Goal: Transaction & Acquisition: Subscribe to service/newsletter

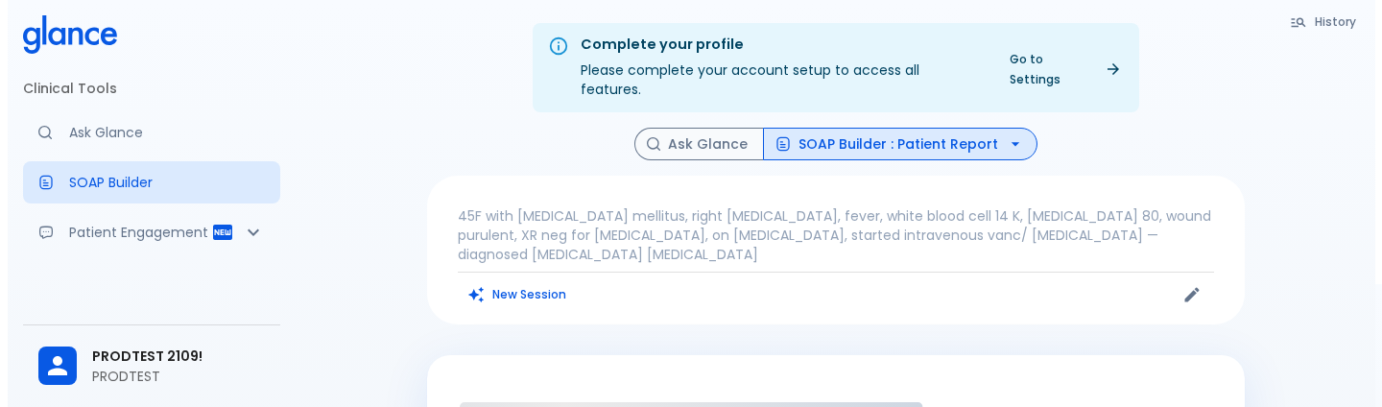
scroll to position [15, 0]
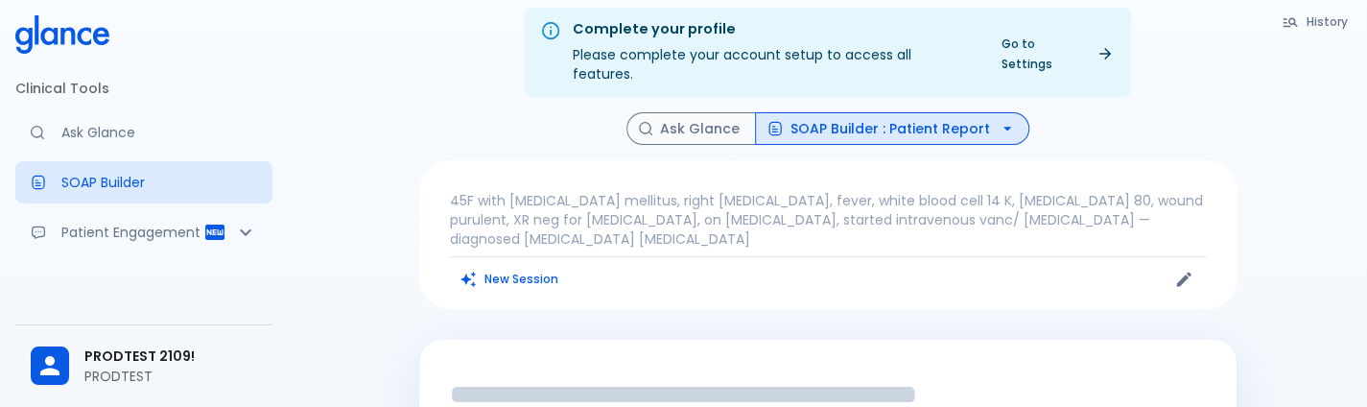
click at [133, 373] on p "PRODTEST" at bounding box center [170, 376] width 173 height 19
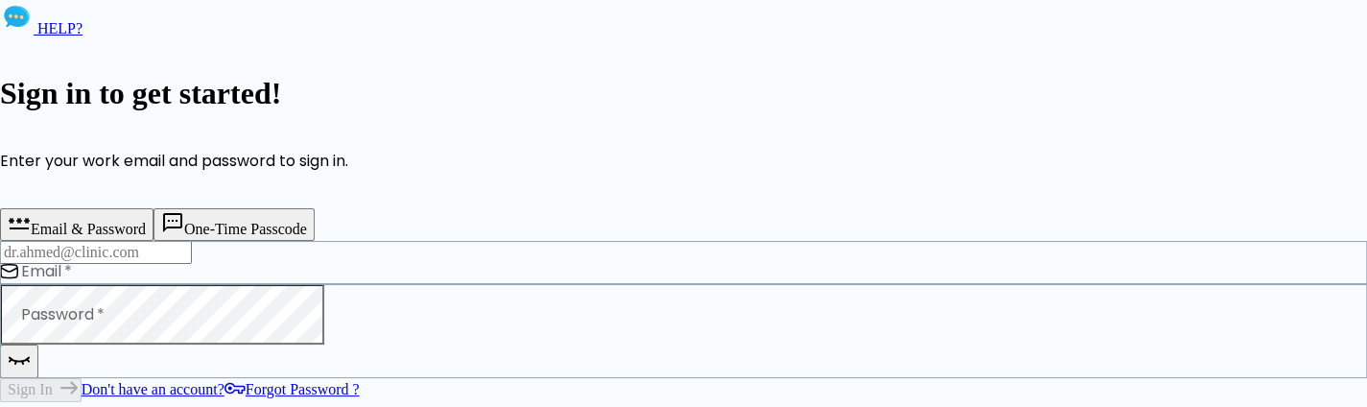
type input "deepashree+2109prod@glance.care"
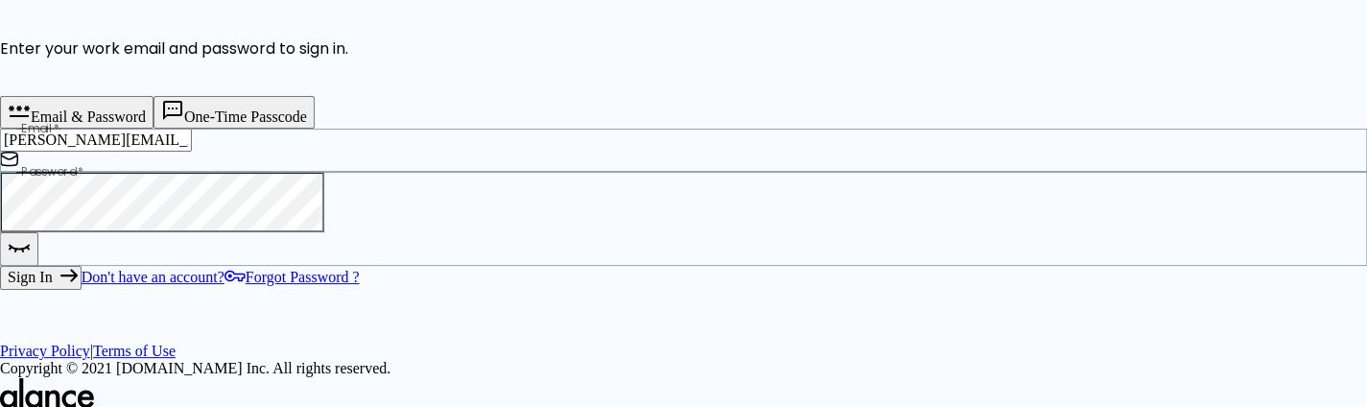
scroll to position [274, 0]
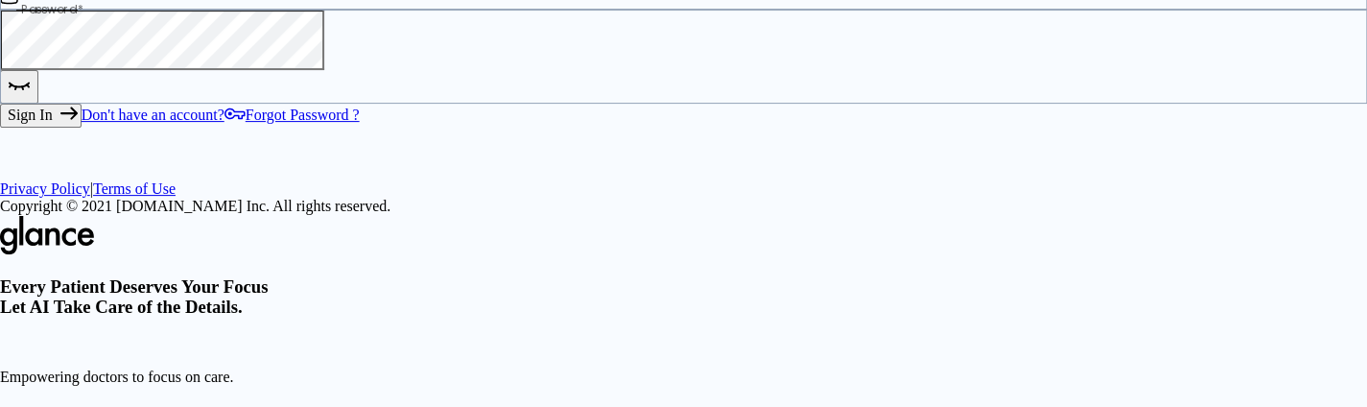
click at [82, 127] on button "Sign In" at bounding box center [41, 115] width 82 height 23
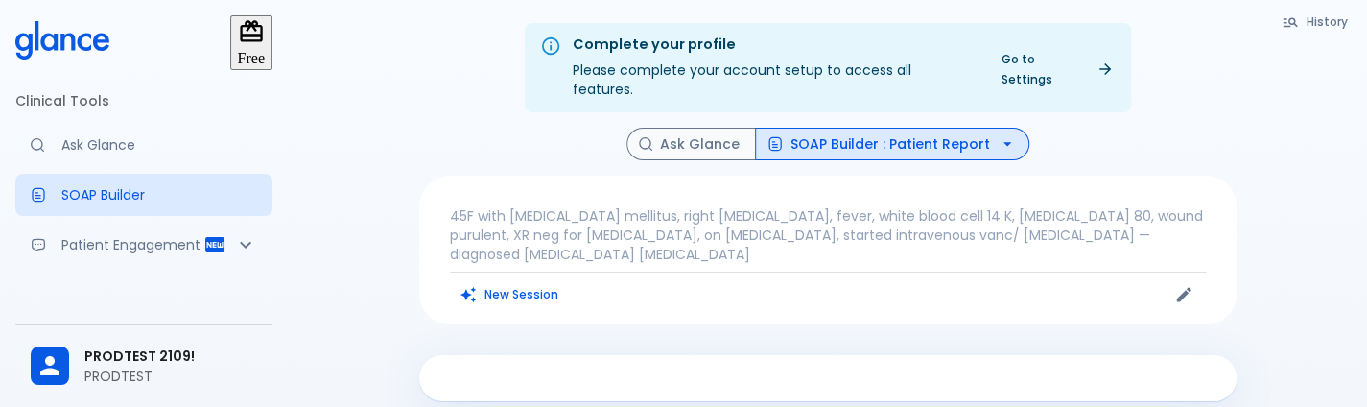
click at [1063, 71] on link "Go to Settings" at bounding box center [1056, 69] width 133 height 48
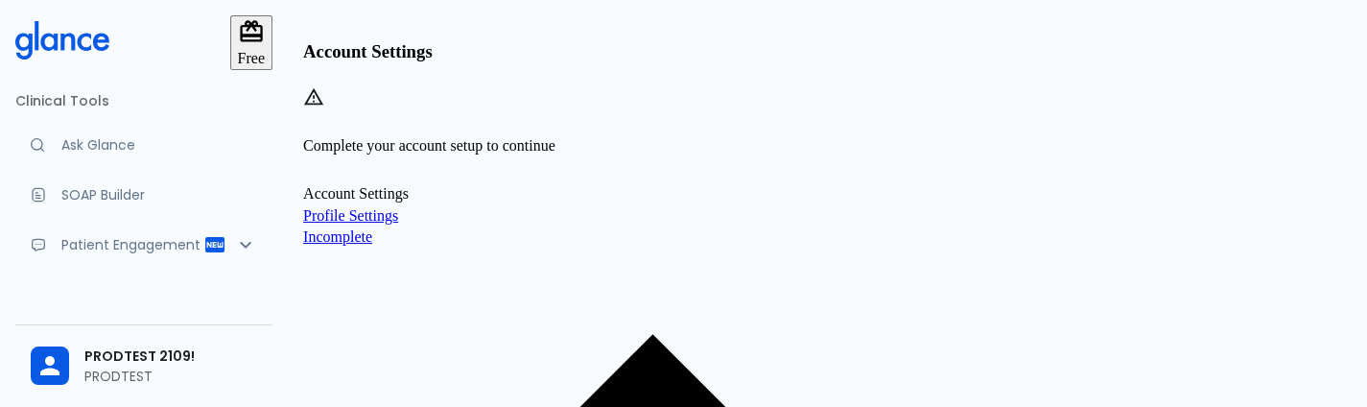
click at [896, 225] on span "Profile Settings" at bounding box center [827, 215] width 1049 height 17
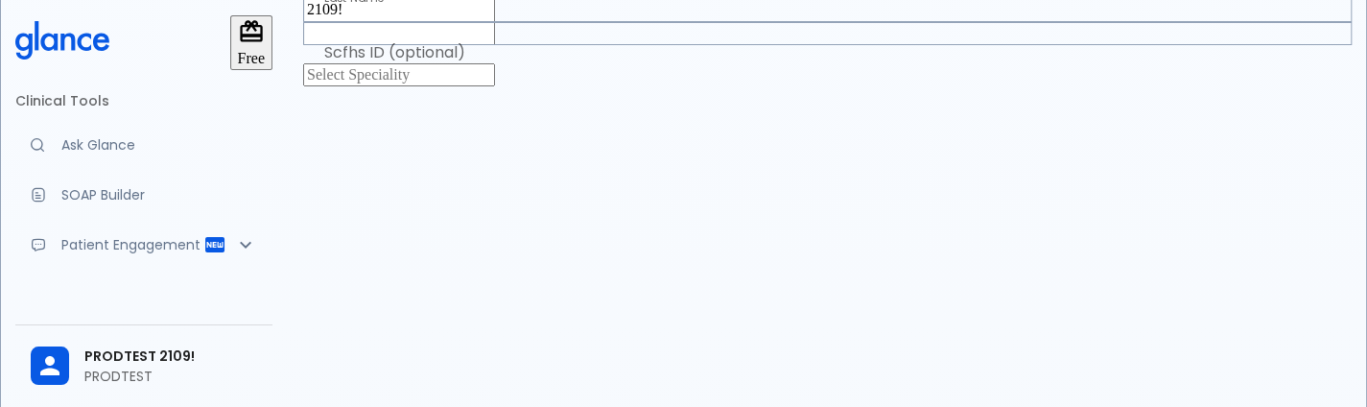
scroll to position [112, 0]
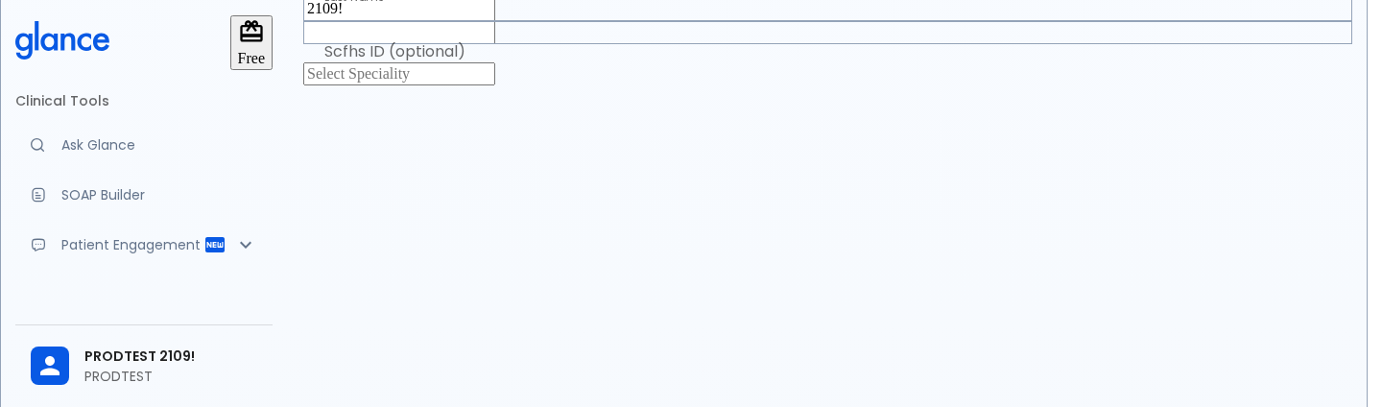
type input "general_practitioner"
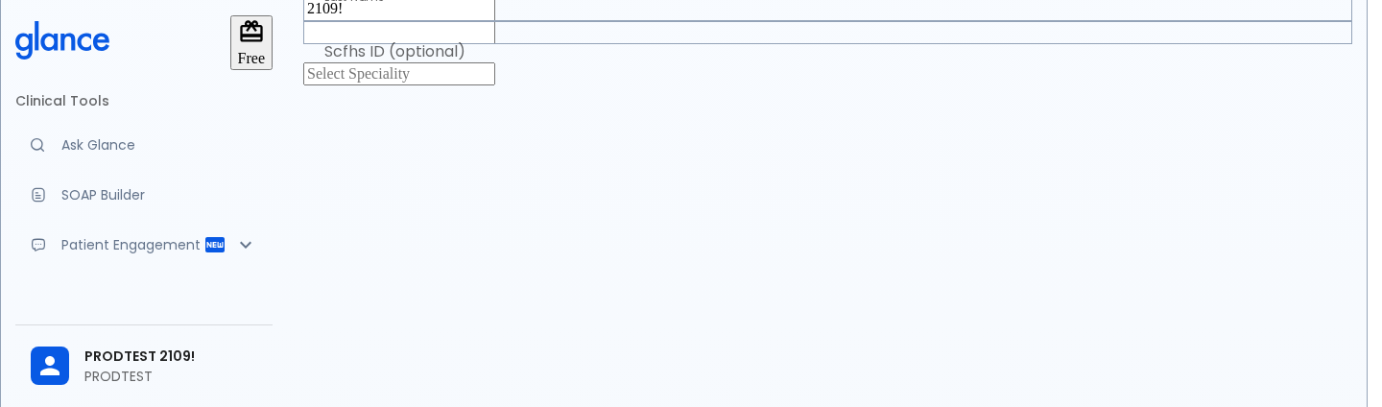
type input "Allergy and immunology"
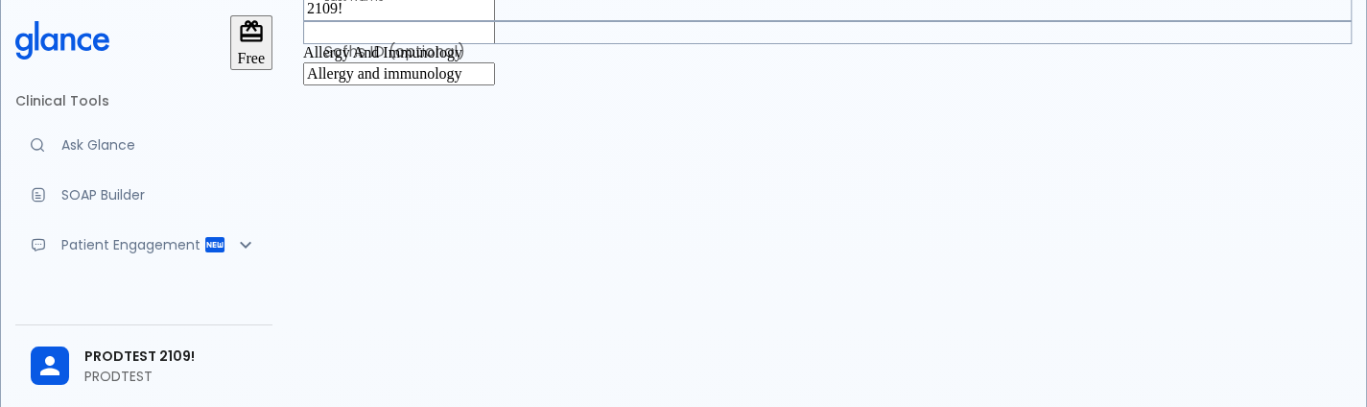
scroll to position [357, 0]
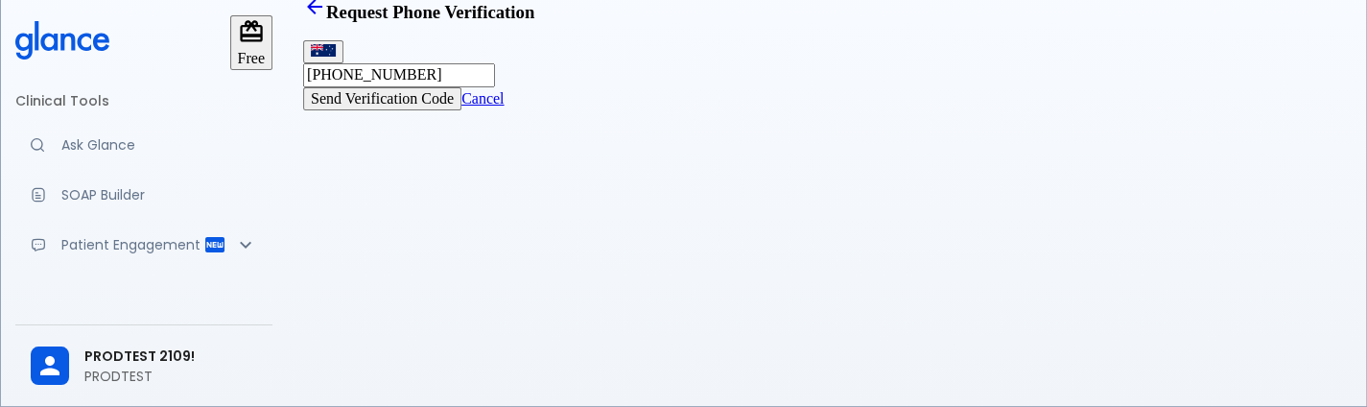
scroll to position [46, 0]
click at [462, 110] on button "Send Verification Code" at bounding box center [382, 98] width 158 height 23
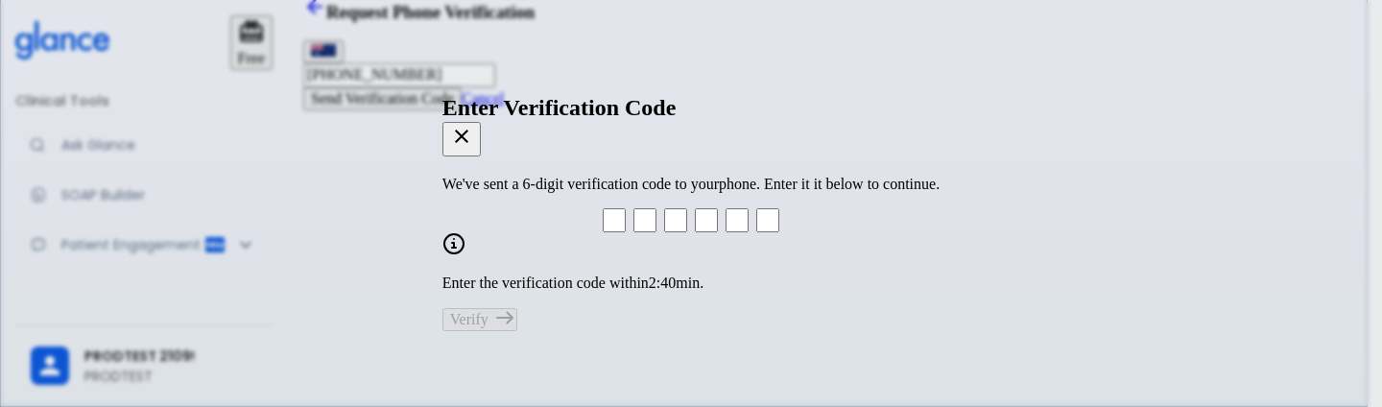
type input "4"
type input "8"
type input "1"
type input "4"
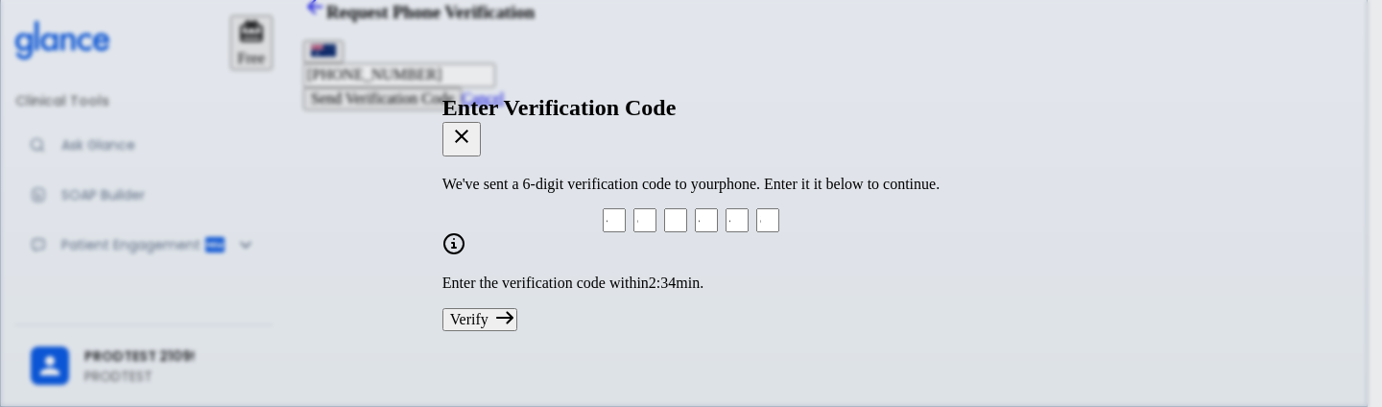
type input "8"
click at [487, 311] on button "Verify" at bounding box center [479, 319] width 75 height 23
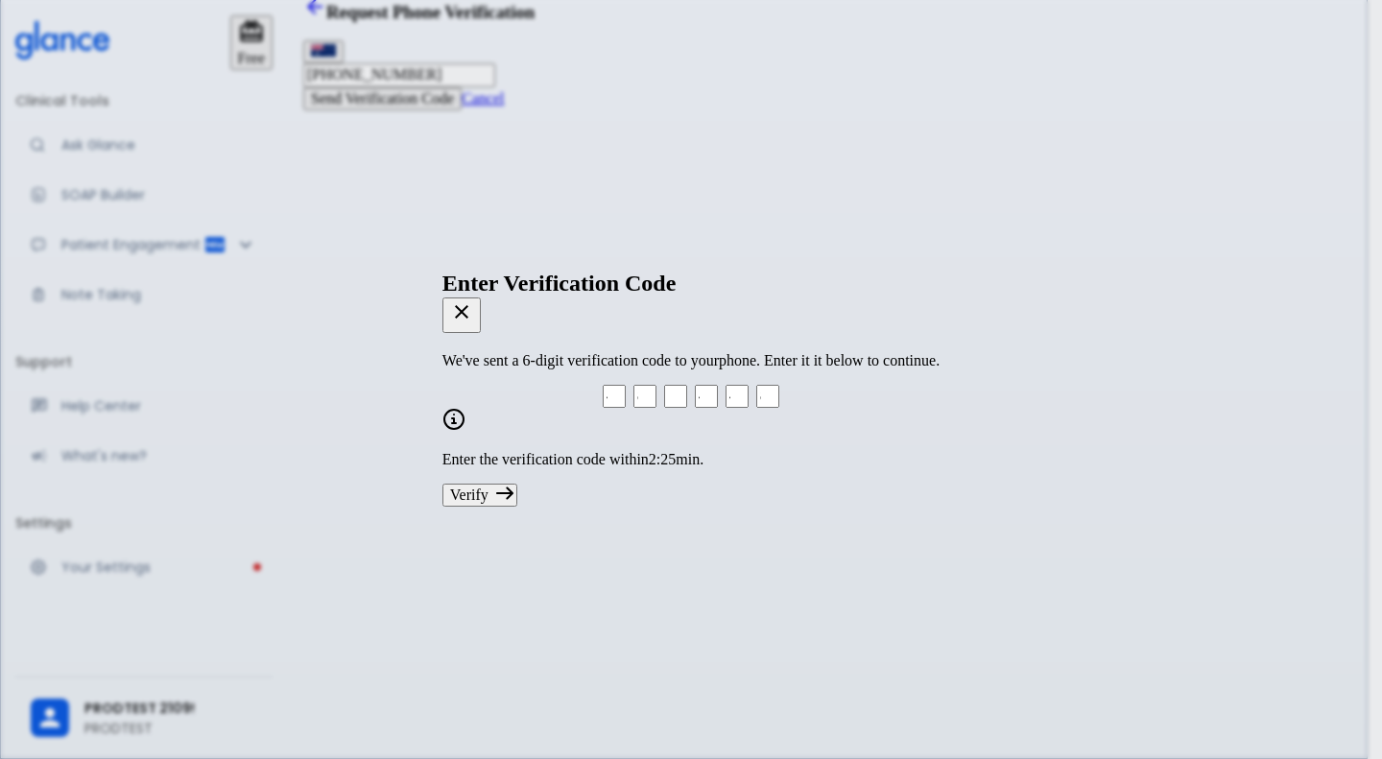
click at [517, 406] on button "Verify" at bounding box center [479, 495] width 75 height 23
click at [678, 396] on input "1" at bounding box center [675, 396] width 23 height 23
type input "4"
type input "8"
type input "4"
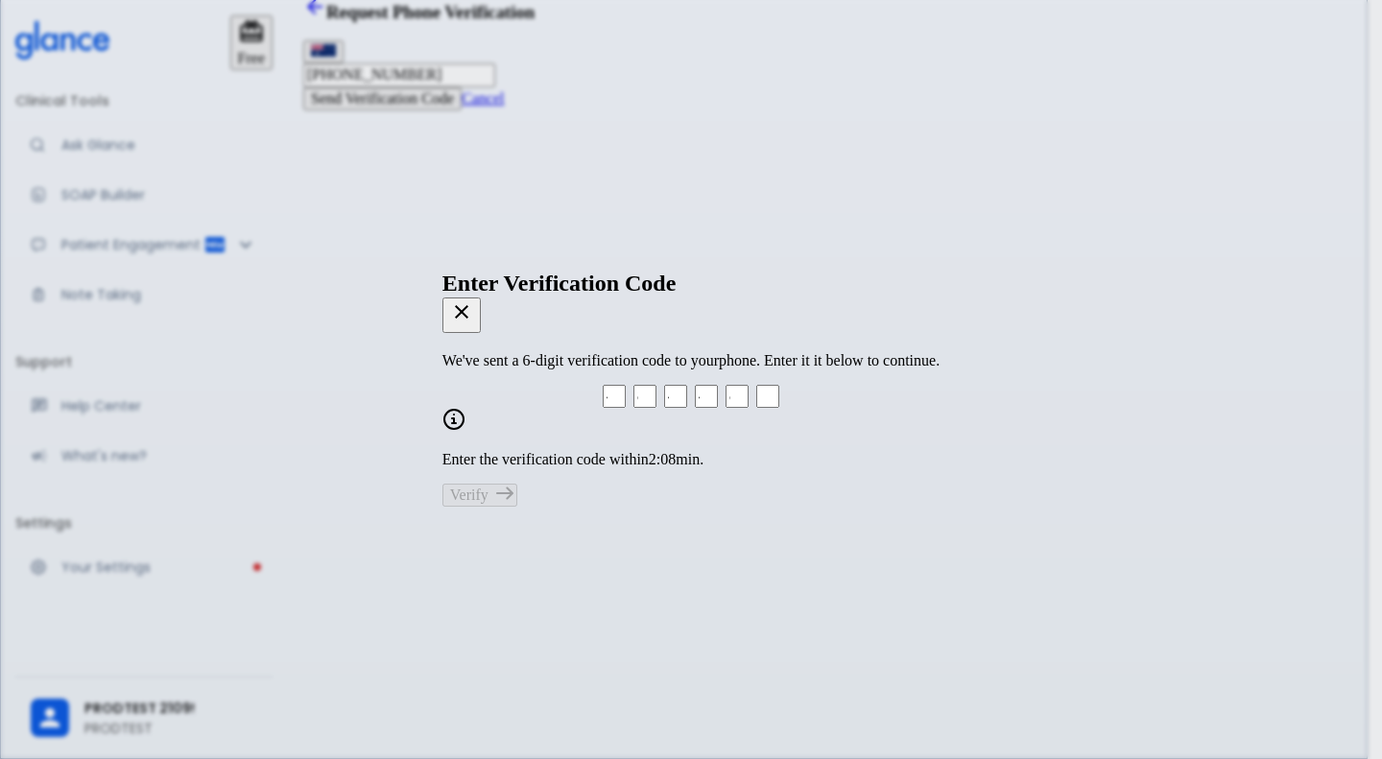
type input "8"
type input "4"
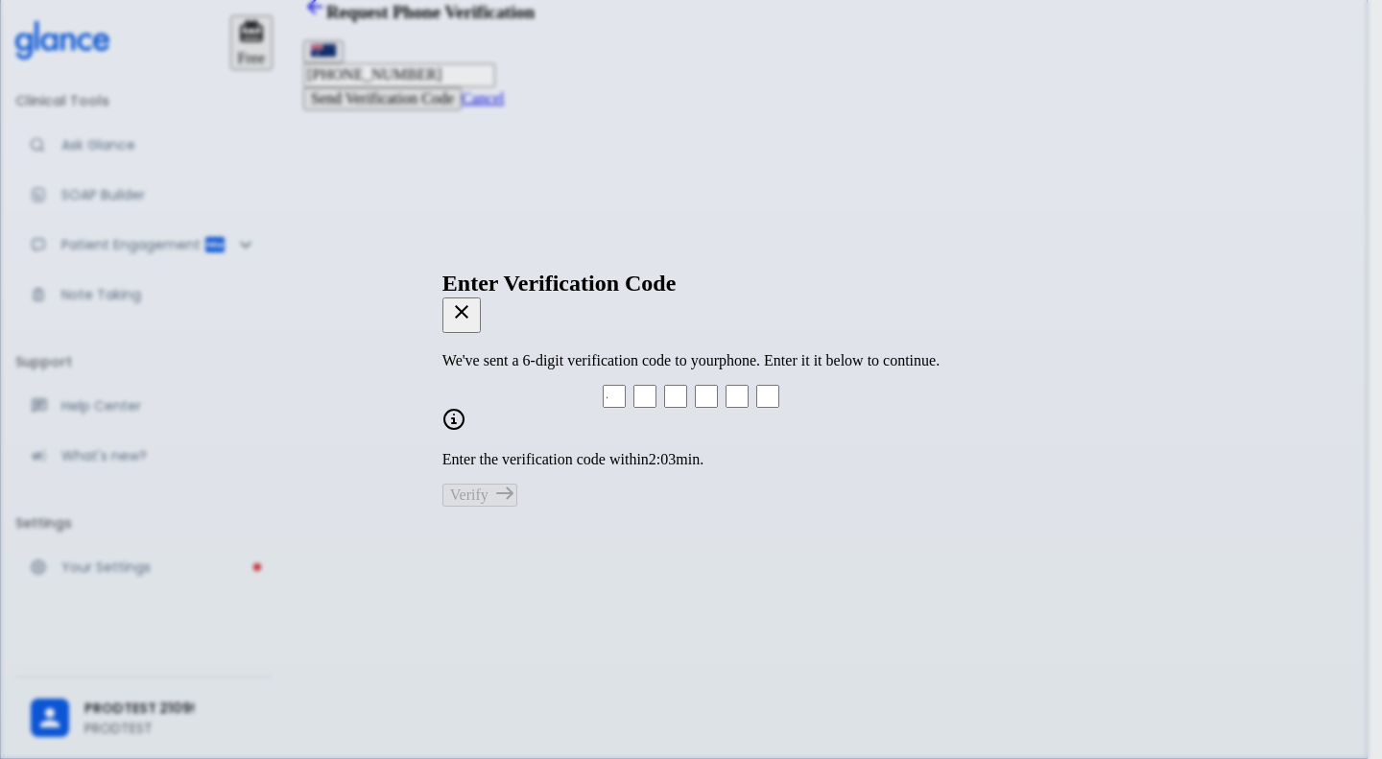
type input "1"
type input "8"
type input "4"
type input "8"
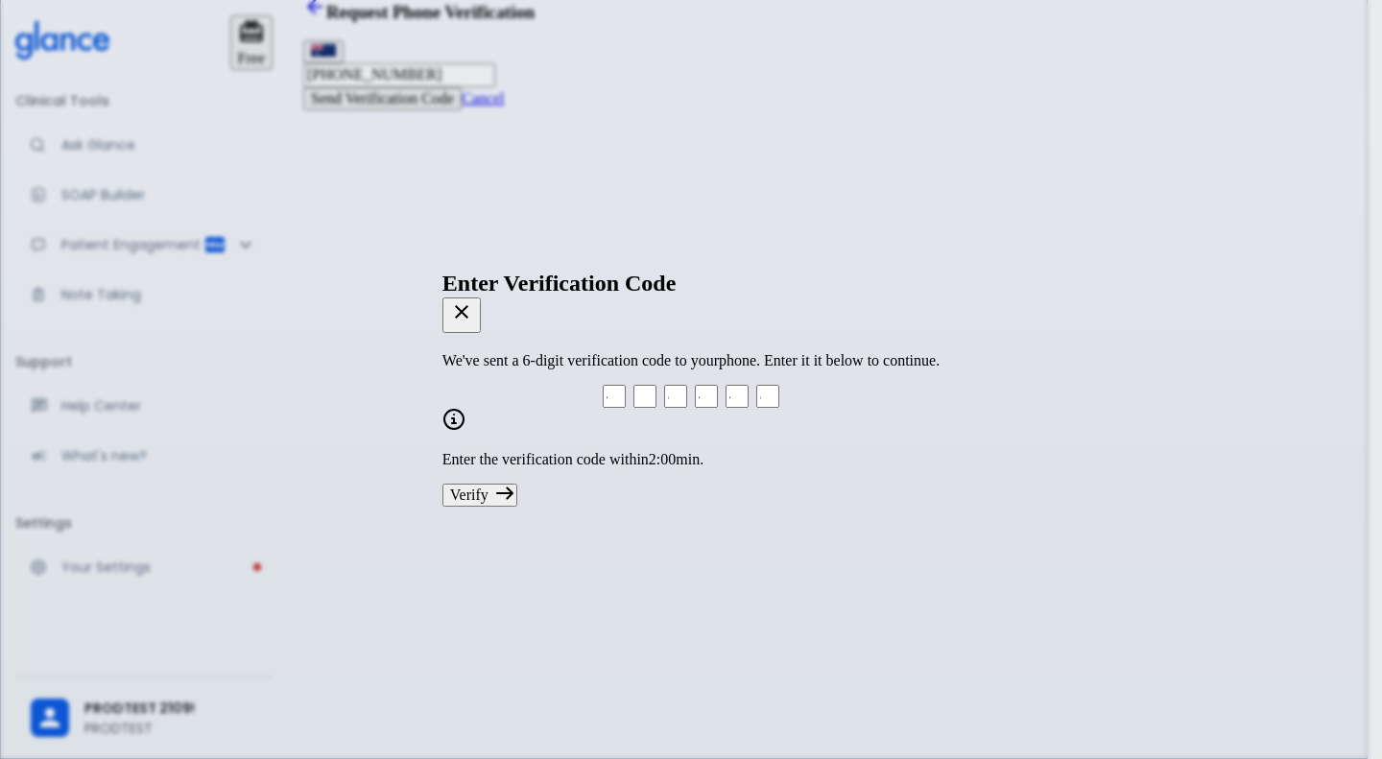
click at [517, 406] on button "Verify" at bounding box center [479, 495] width 75 height 23
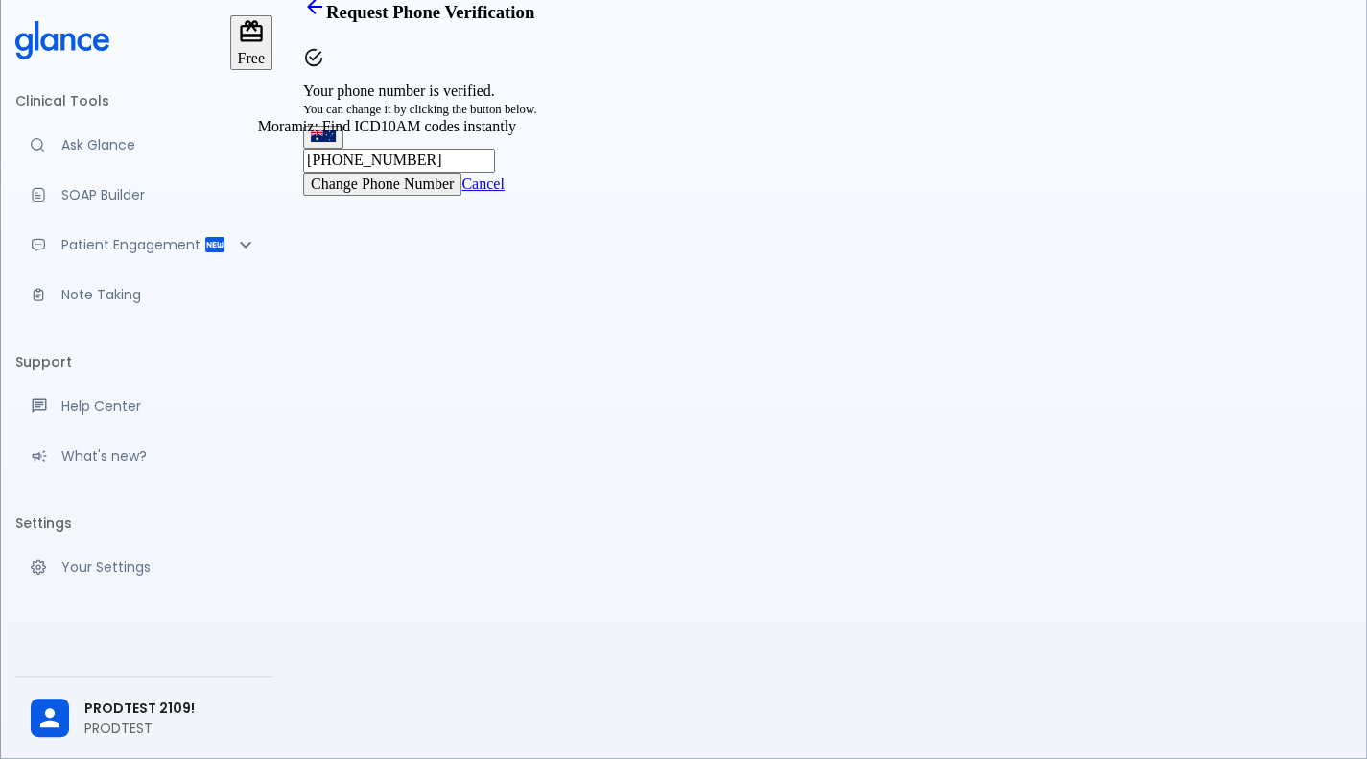
click at [106, 135] on p "Ask Glance" at bounding box center [159, 144] width 196 height 19
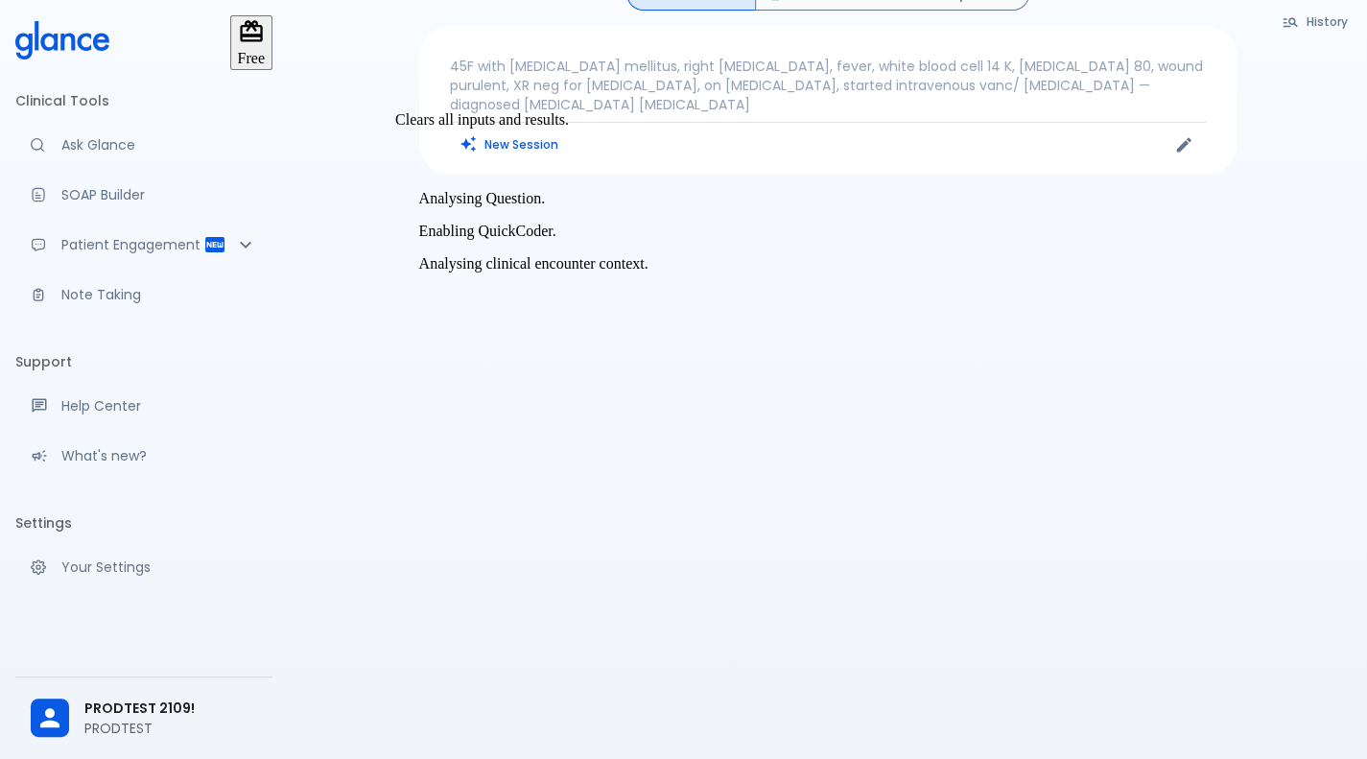
click at [518, 149] on button "New Session" at bounding box center [510, 144] width 120 height 28
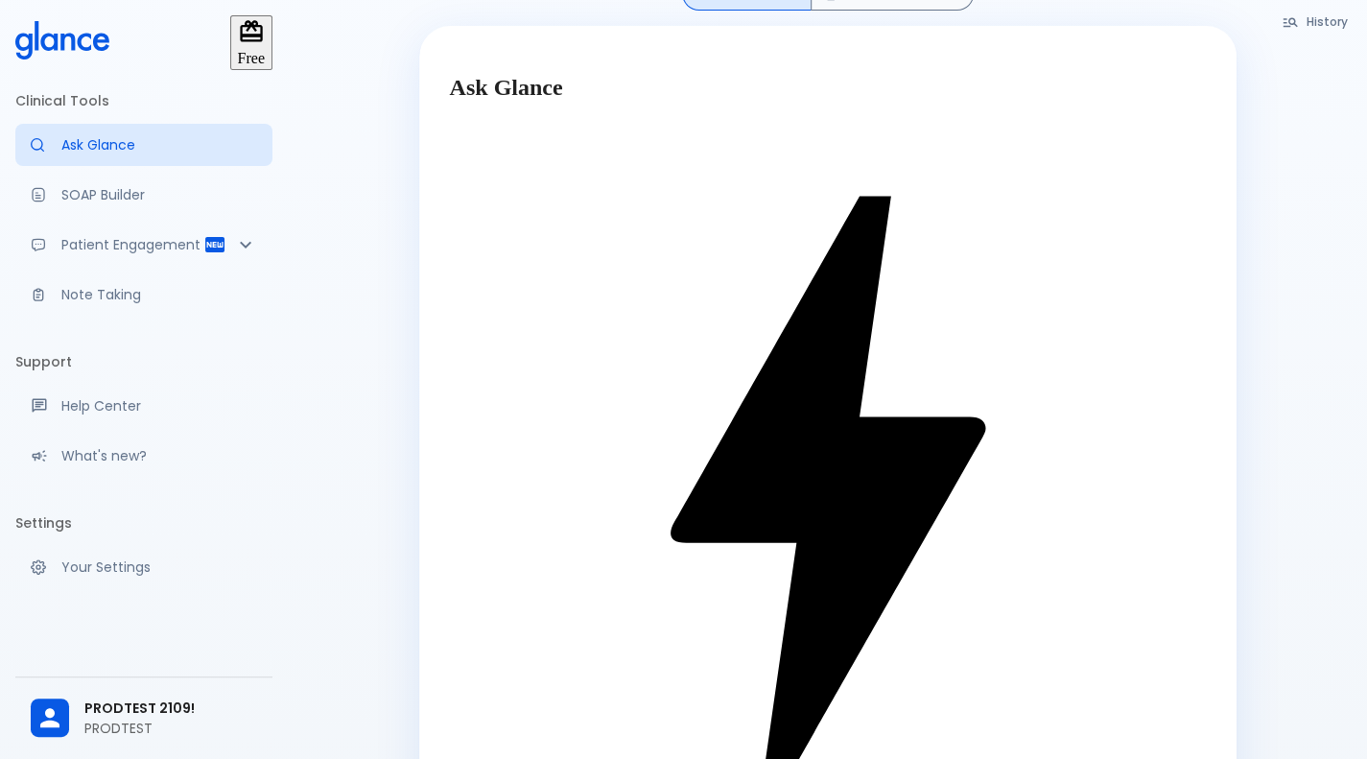
type textarea "45F with DM2, right foot ulcer, fever, WBC 14K, ESR 80, wound purulent, XR neg …"
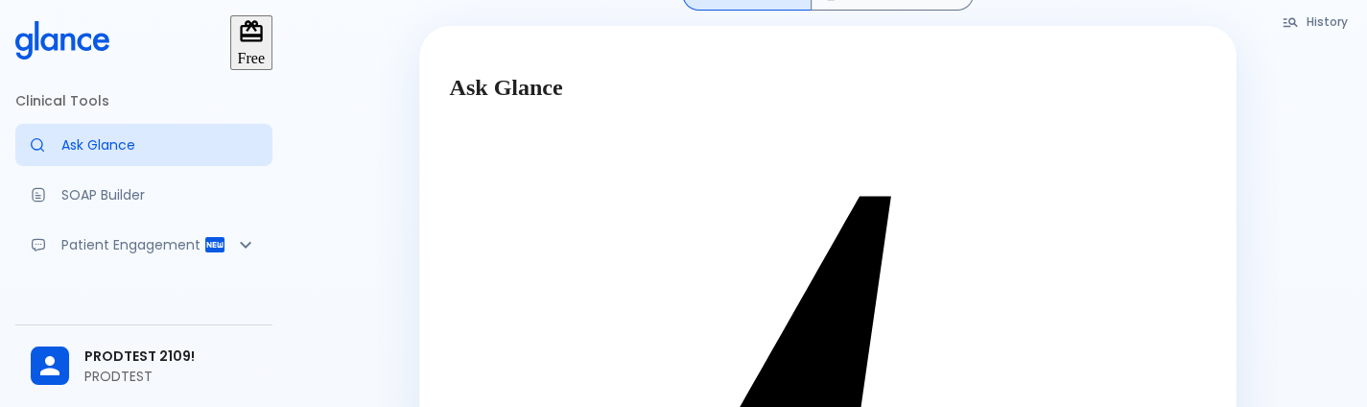
scroll to position [179, 0]
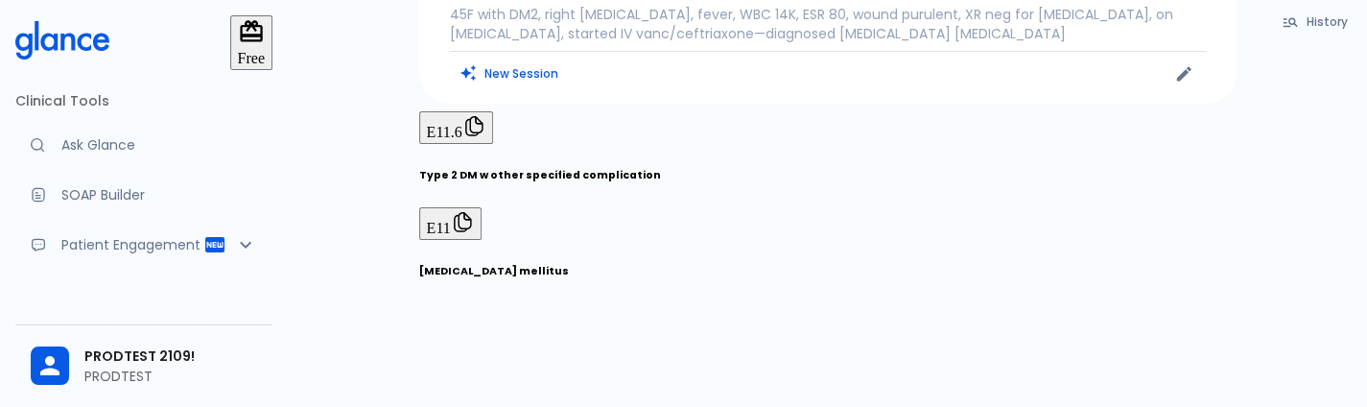
scroll to position [105, 0]
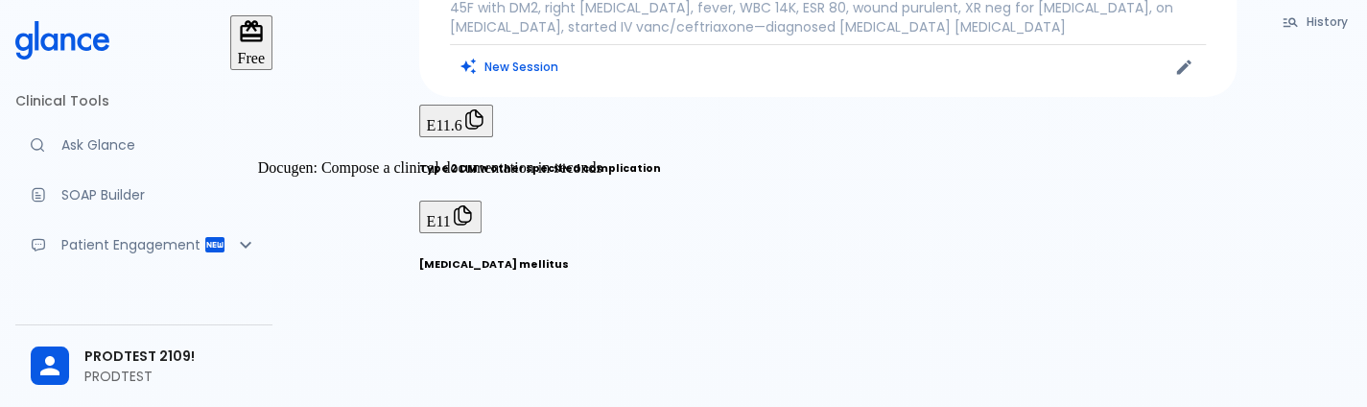
click at [119, 187] on p "SOAP Builder" at bounding box center [159, 194] width 196 height 19
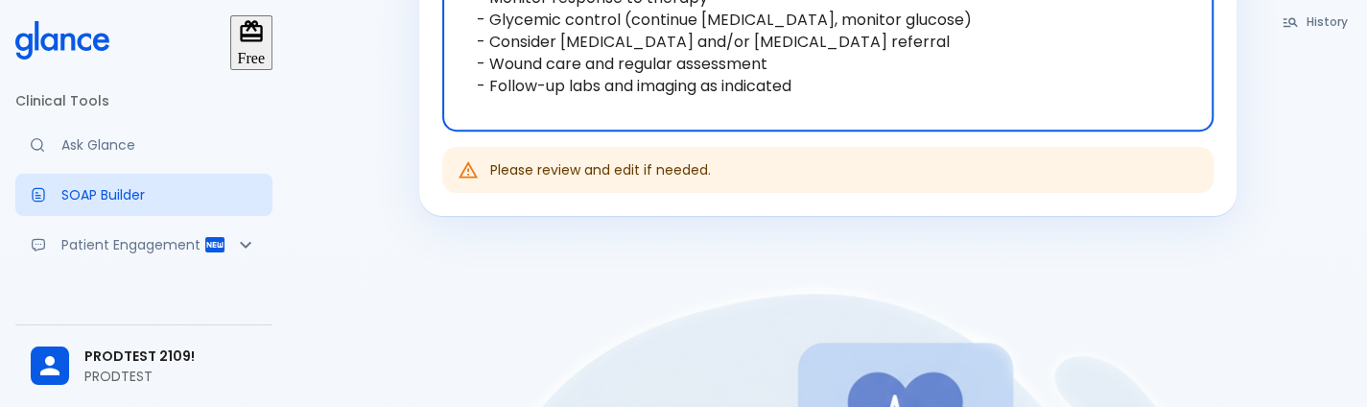
scroll to position [865, 0]
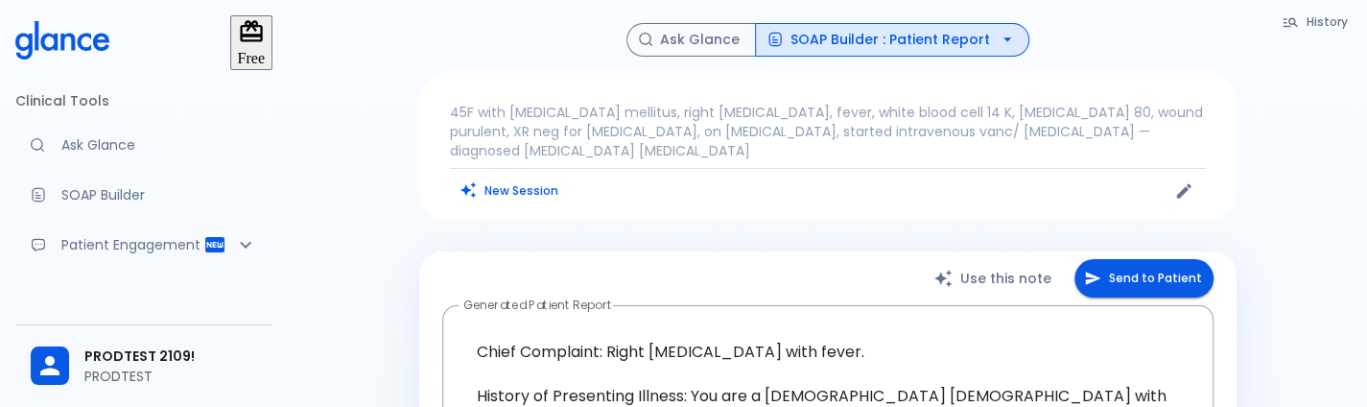
click at [1115, 296] on button "Send to Patient" at bounding box center [1144, 278] width 139 height 39
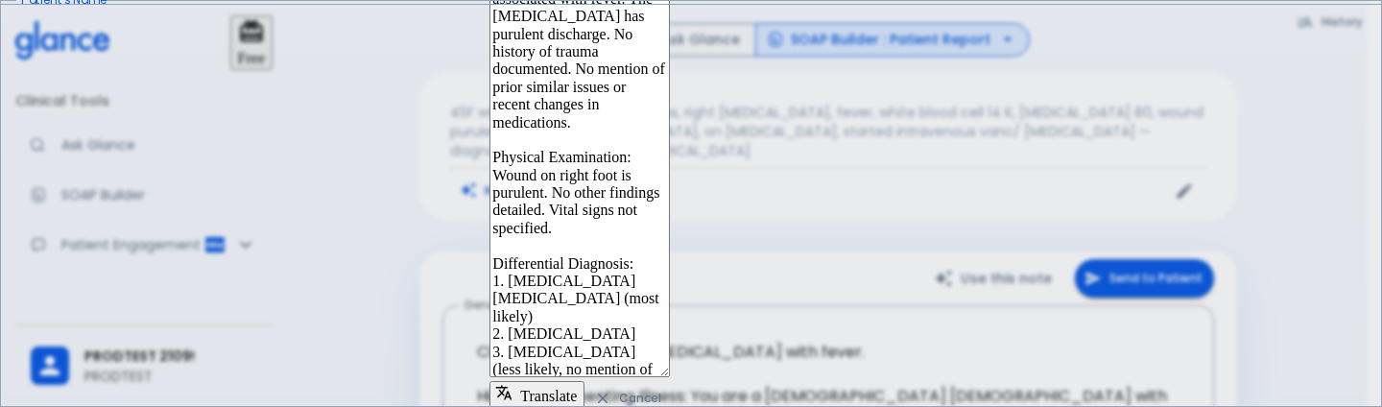
type input "9606926484"
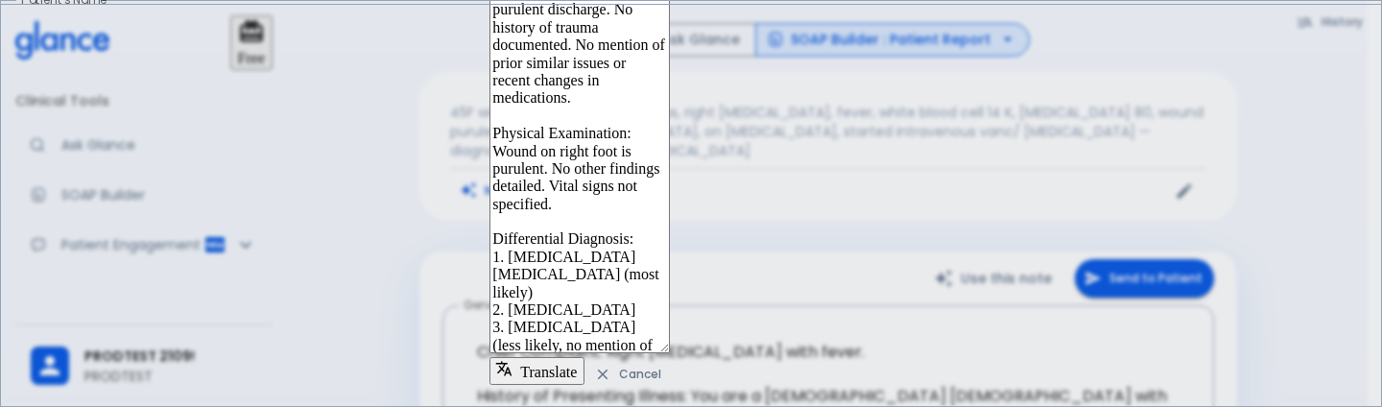
paste input "96069 26484"
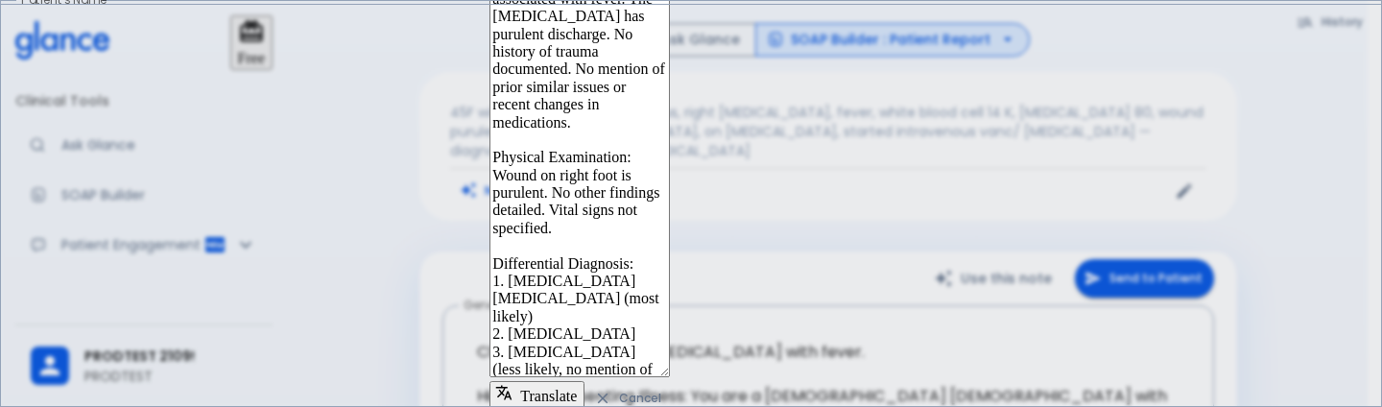
scroll to position [127, 0]
type input "+91 96069 26484"
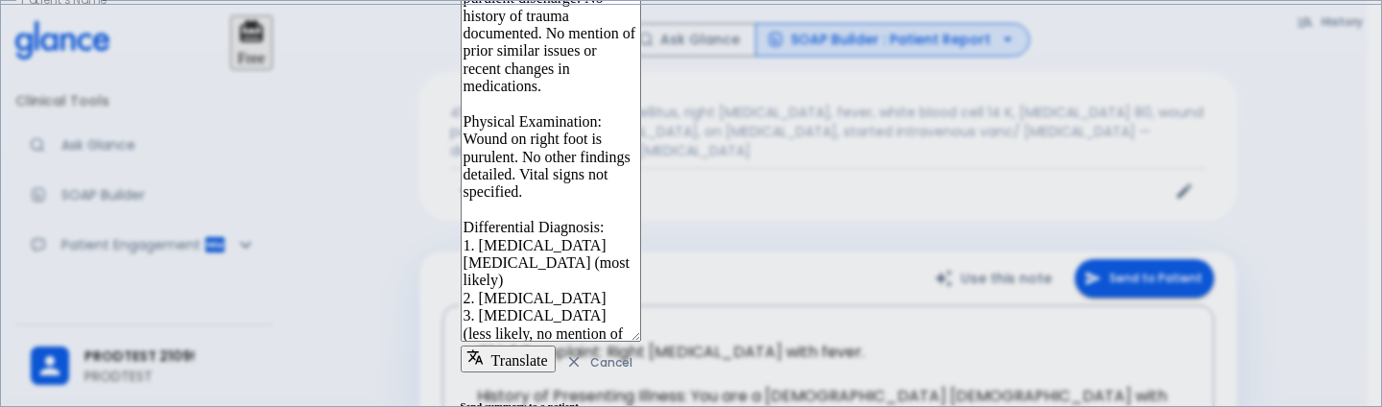
scroll to position [475, 0]
type input "204070"
click at [461, 345] on button "Translate" at bounding box center [508, 358] width 95 height 27
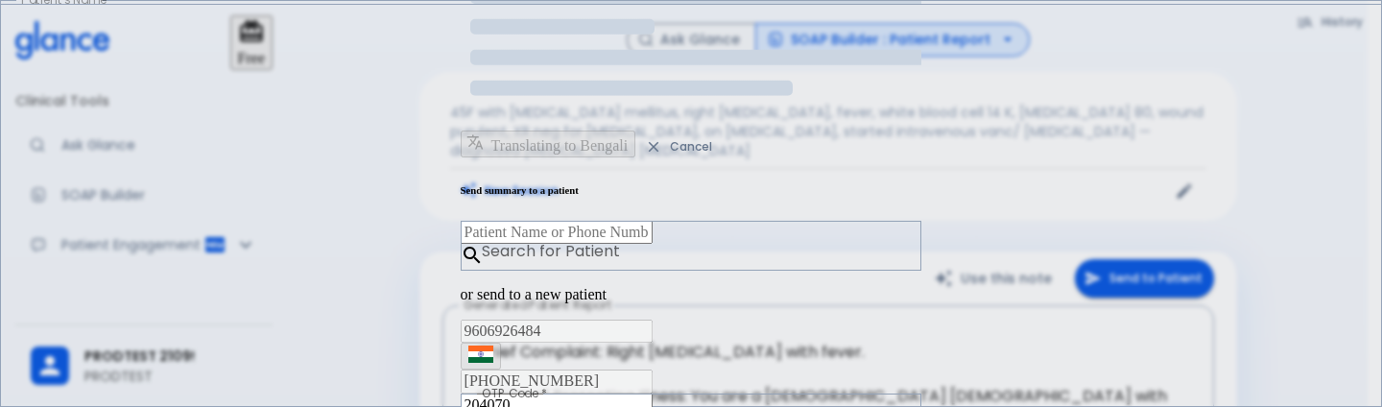
click at [461, 161] on div "Translating to Bengali Cancel" at bounding box center [692, 145] width 462 height 31
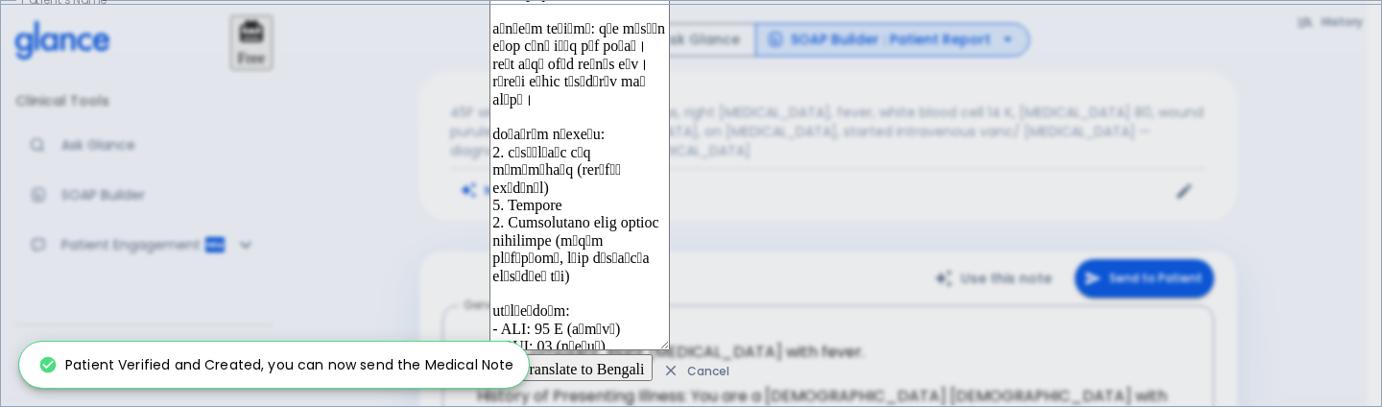
scroll to position [201, 0]
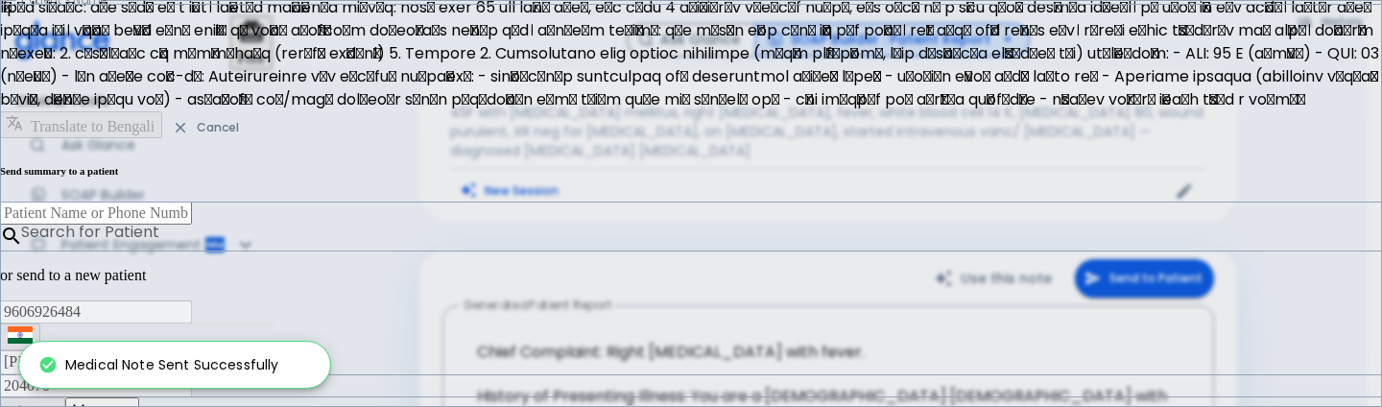
type input "+966"
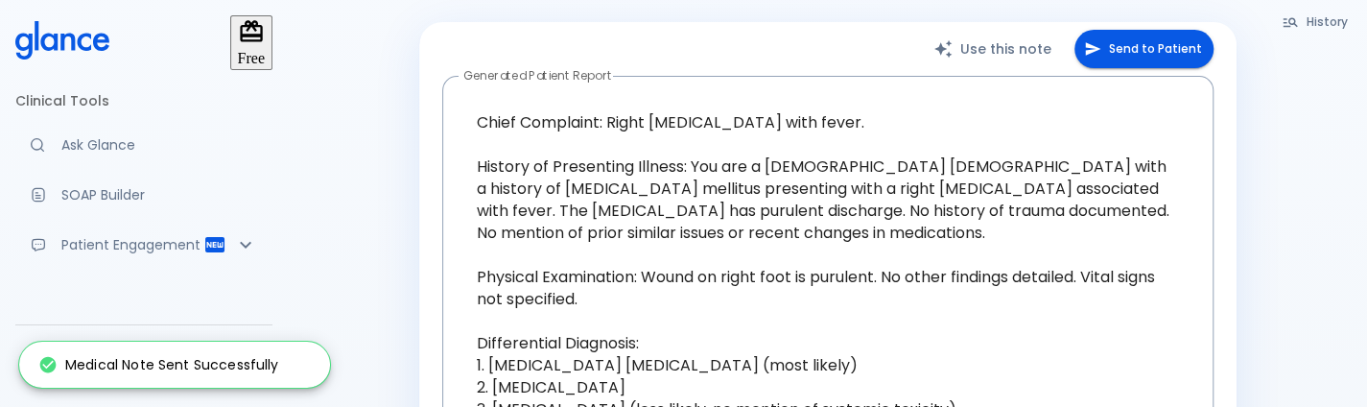
scroll to position [222, 0]
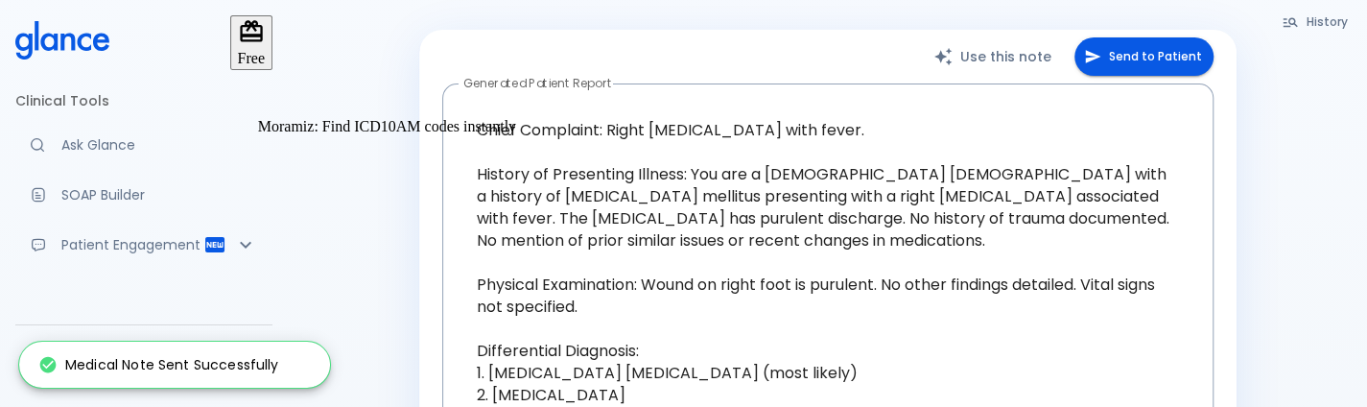
click at [84, 151] on link "Ask Glance" at bounding box center [143, 145] width 257 height 42
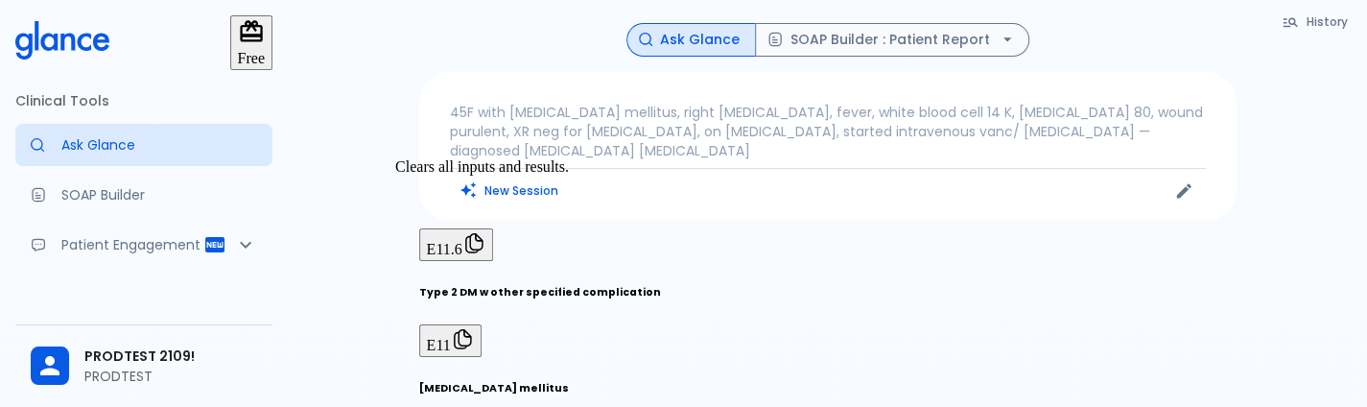
click at [535, 191] on button "New Session" at bounding box center [510, 191] width 120 height 28
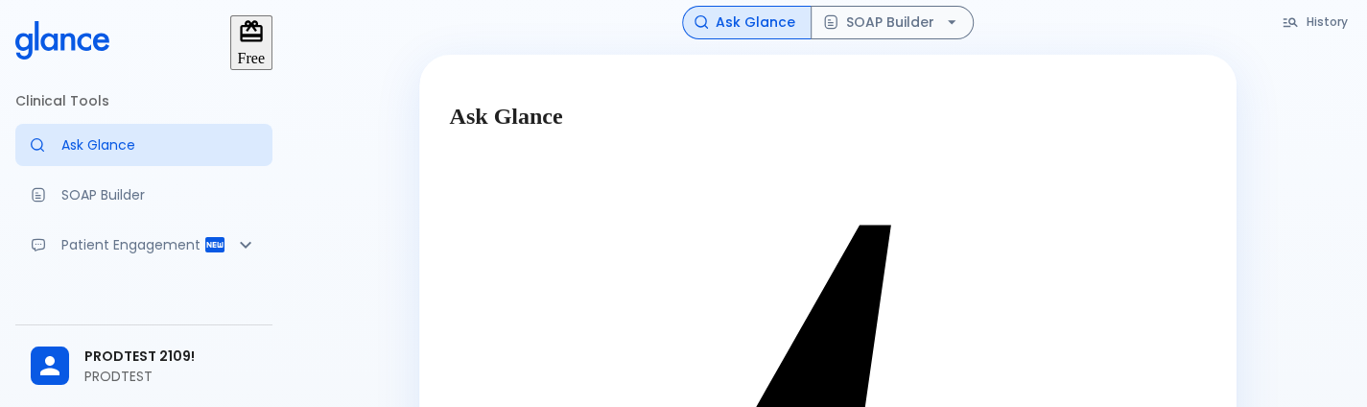
scroll to position [157, 0]
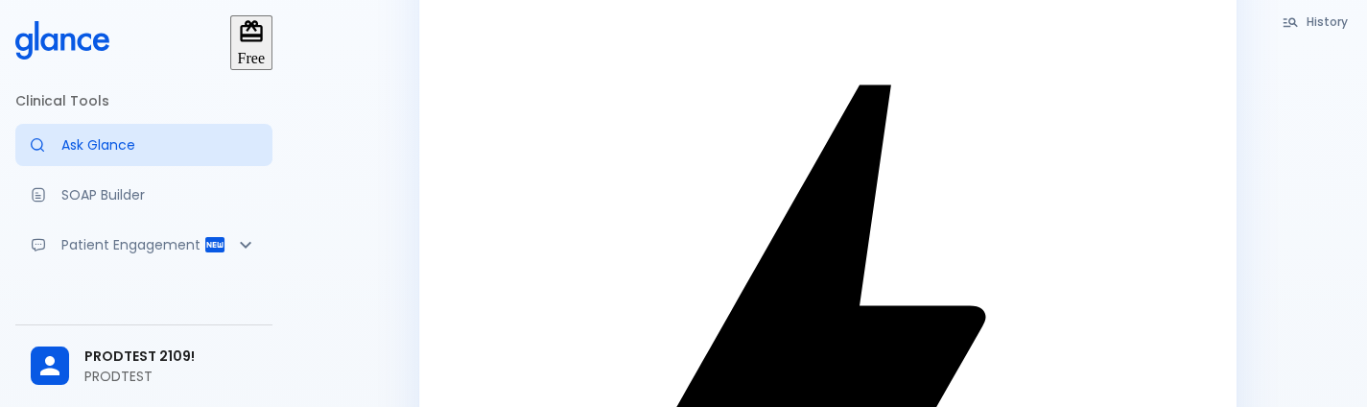
type textarea "patient has fever"
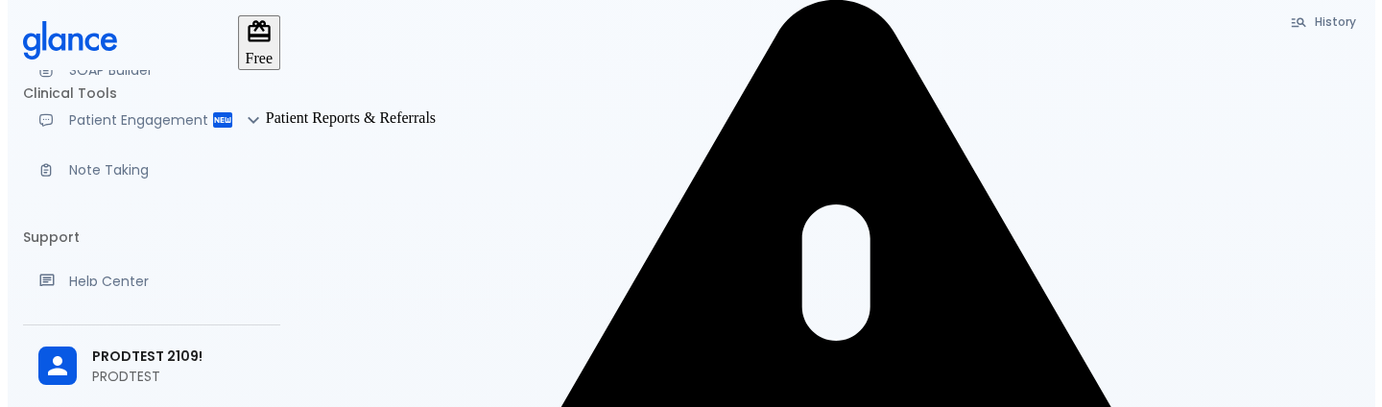
scroll to position [127, 0]
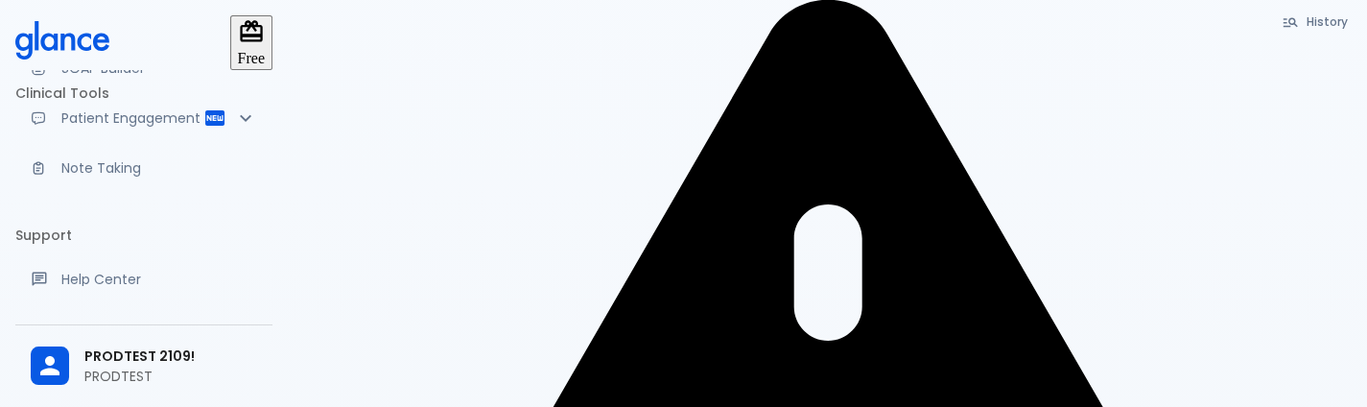
click at [100, 356] on span "PRODTEST 2109!" at bounding box center [170, 356] width 173 height 20
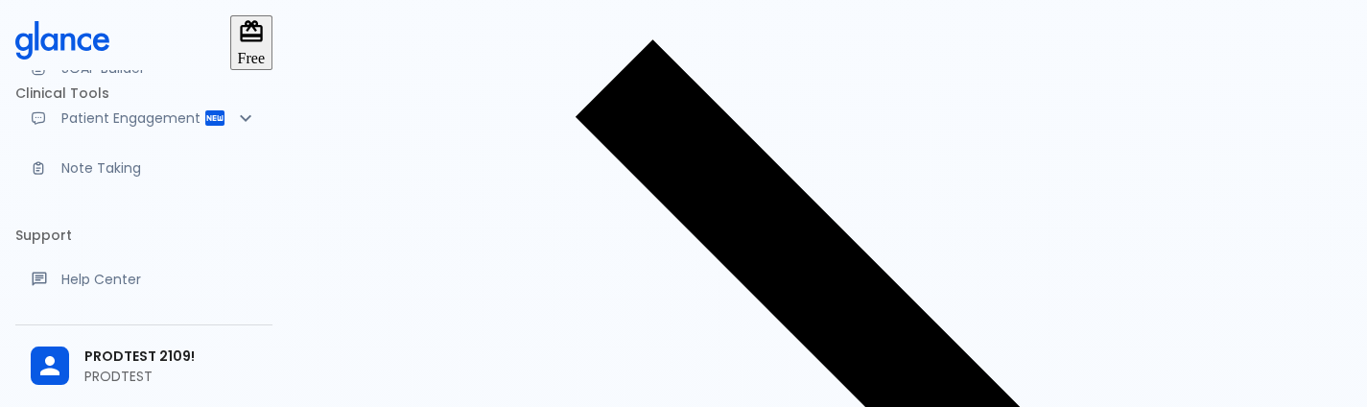
scroll to position [156, 0]
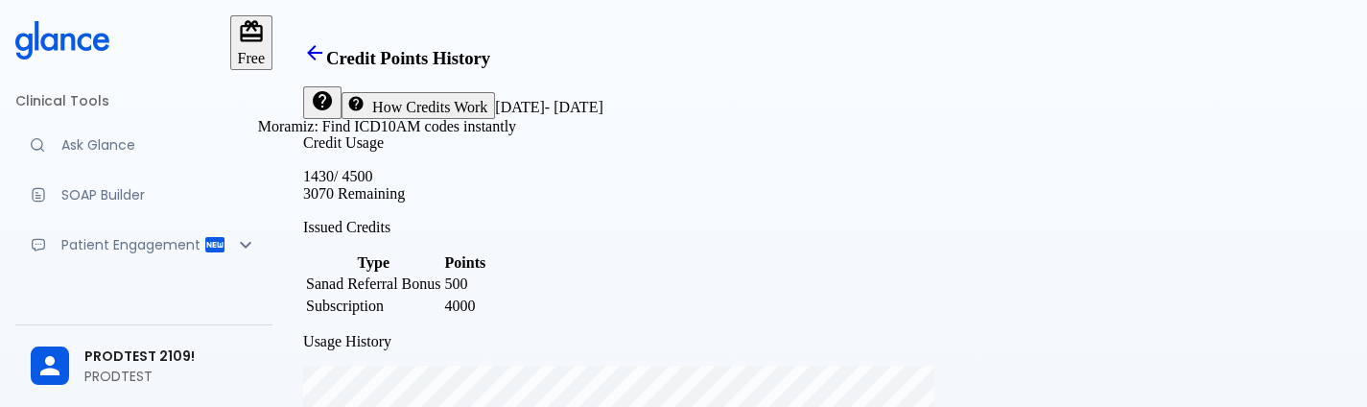
click at [100, 147] on link "Ask Glance" at bounding box center [143, 145] width 257 height 42
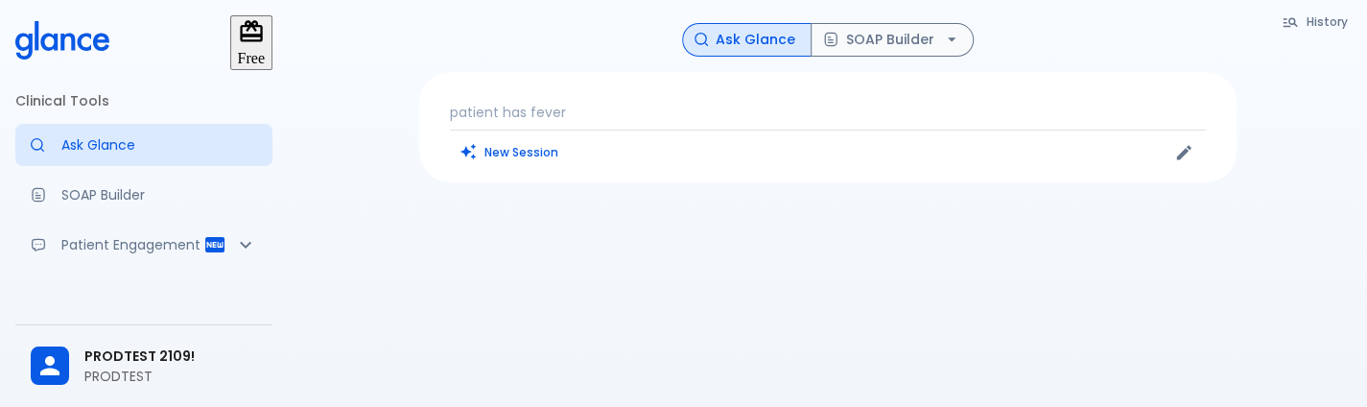
click at [133, 379] on p "PRODTEST" at bounding box center [170, 376] width 173 height 19
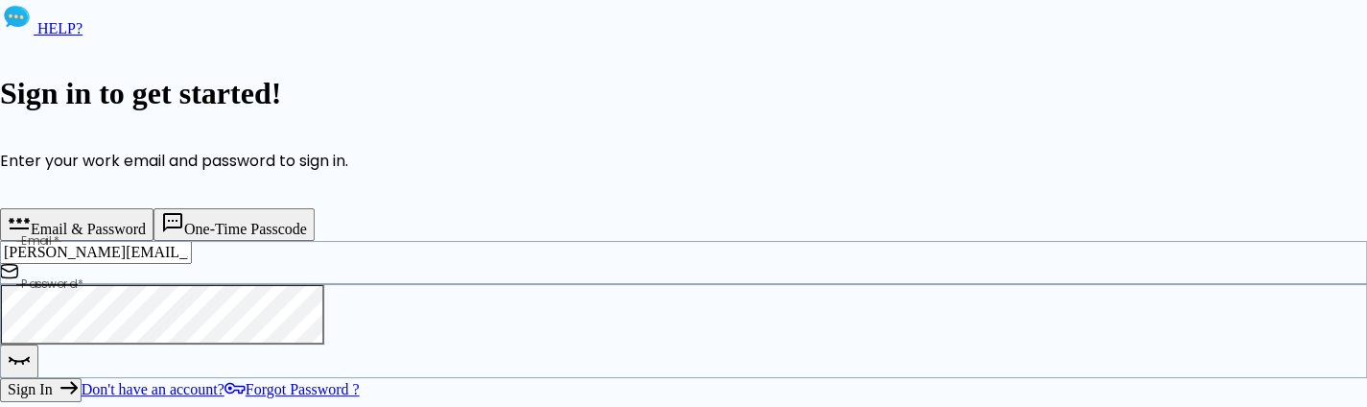
scroll to position [84, 0]
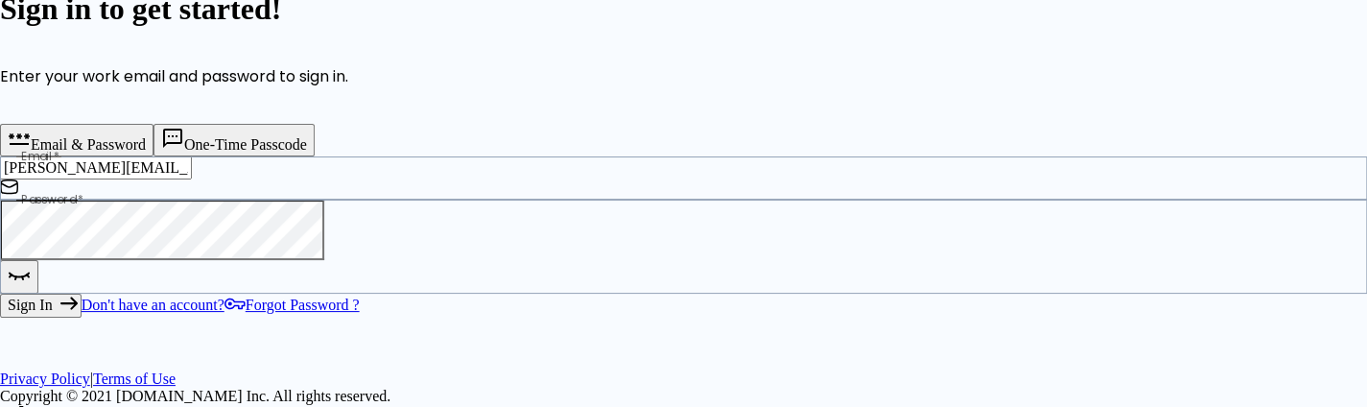
click at [315, 146] on button "One-Time Passcode" at bounding box center [234, 140] width 161 height 33
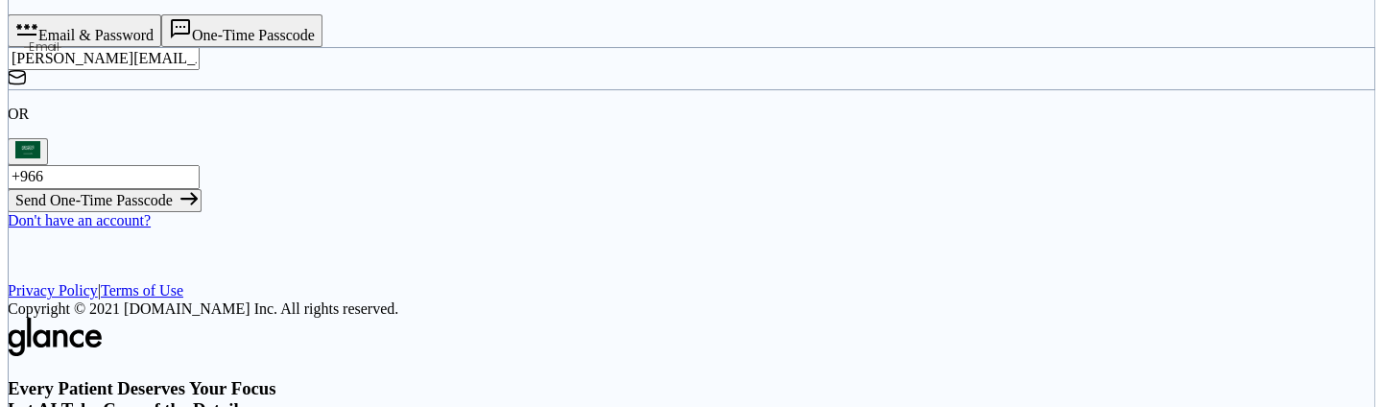
scroll to position [199, 0]
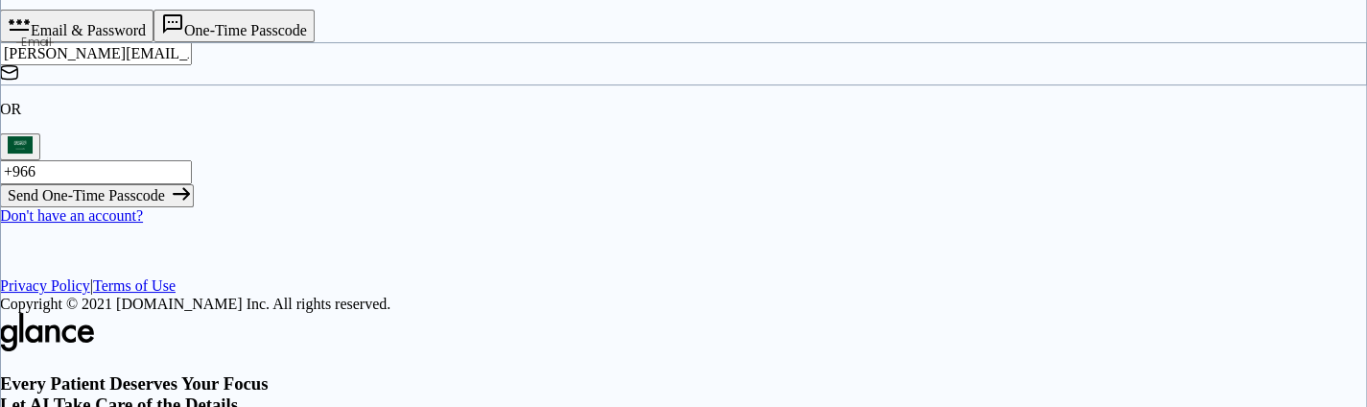
click at [194, 207] on button "Send One-Time Passcode" at bounding box center [97, 195] width 194 height 23
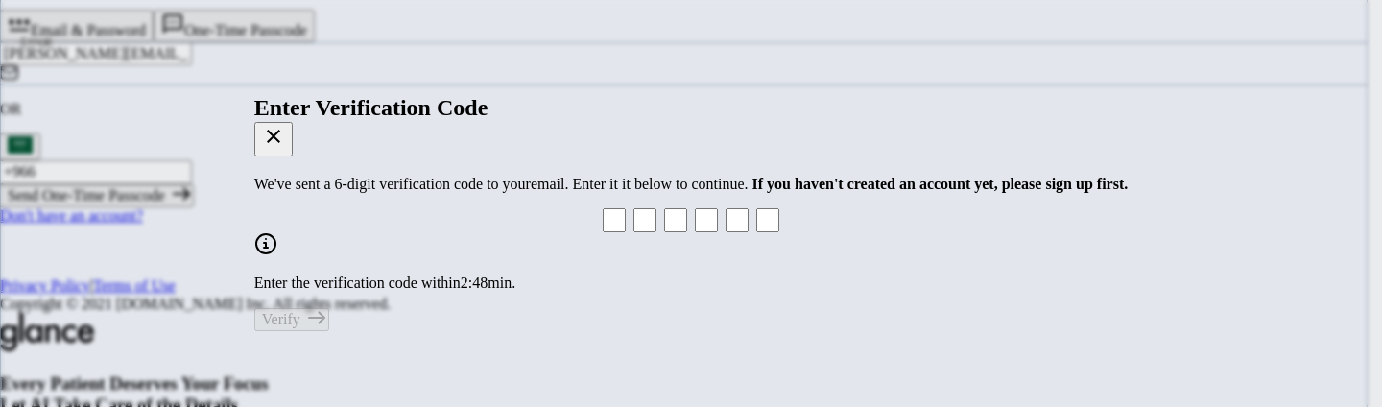
type input "8"
type input "9"
type input "7"
type input "4"
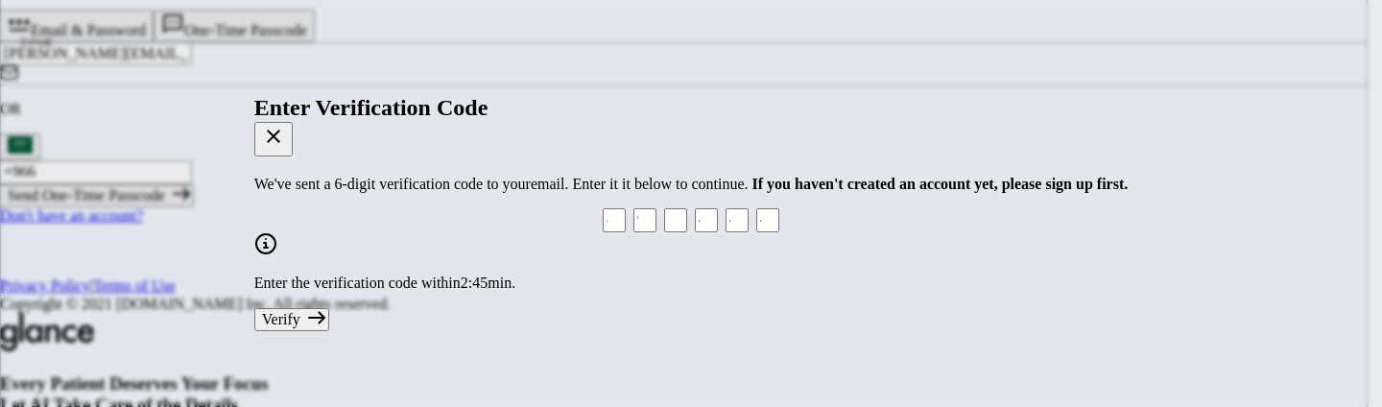
type input "4"
click at [329, 331] on button "Verify" at bounding box center [291, 319] width 75 height 23
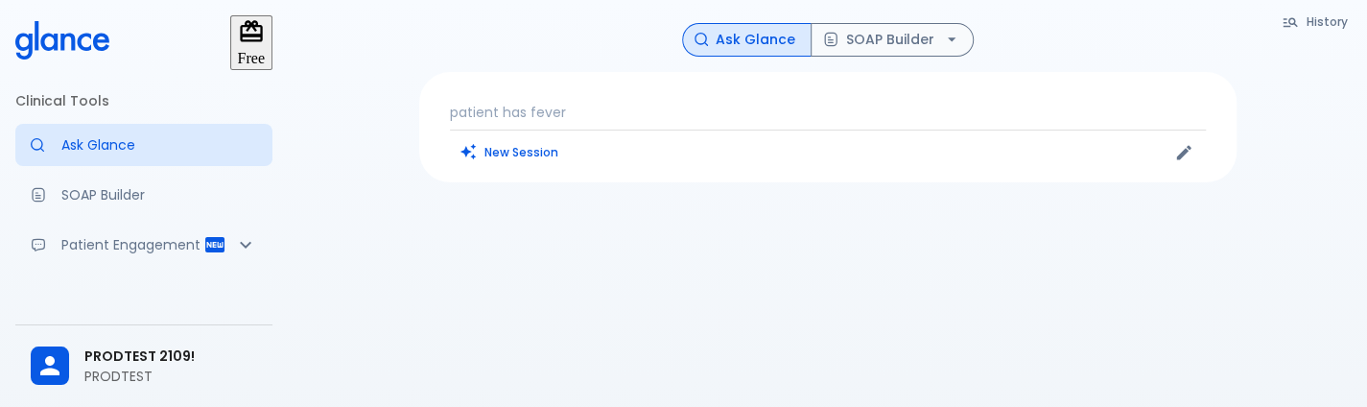
click at [129, 373] on p "PRODTEST" at bounding box center [170, 376] width 173 height 19
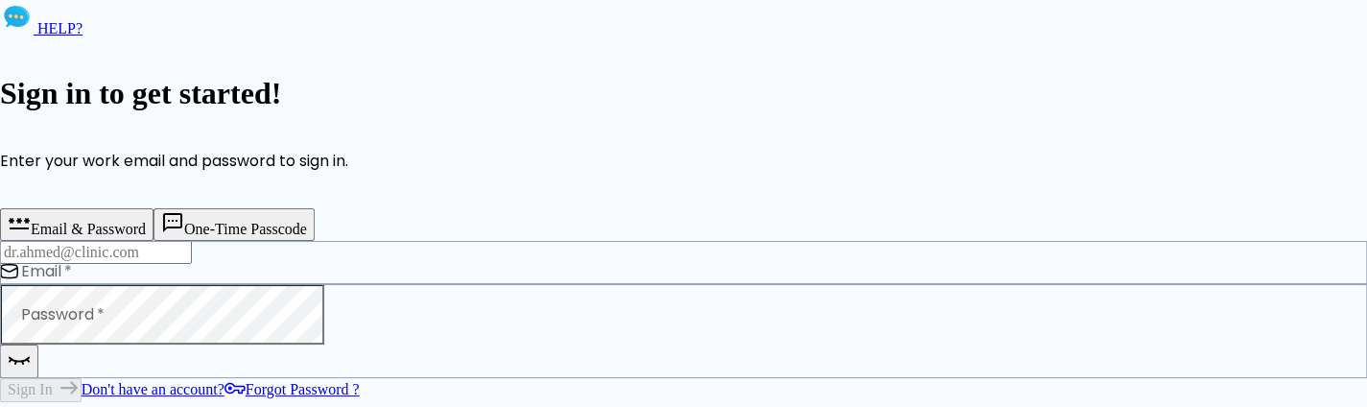
type input "deepashree+2109prod@glance.care"
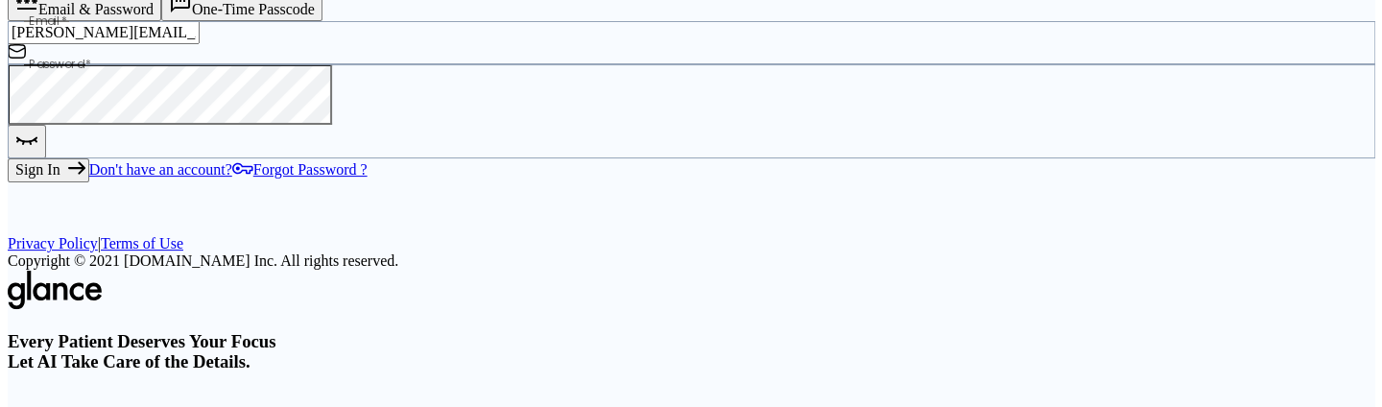
scroll to position [222, 0]
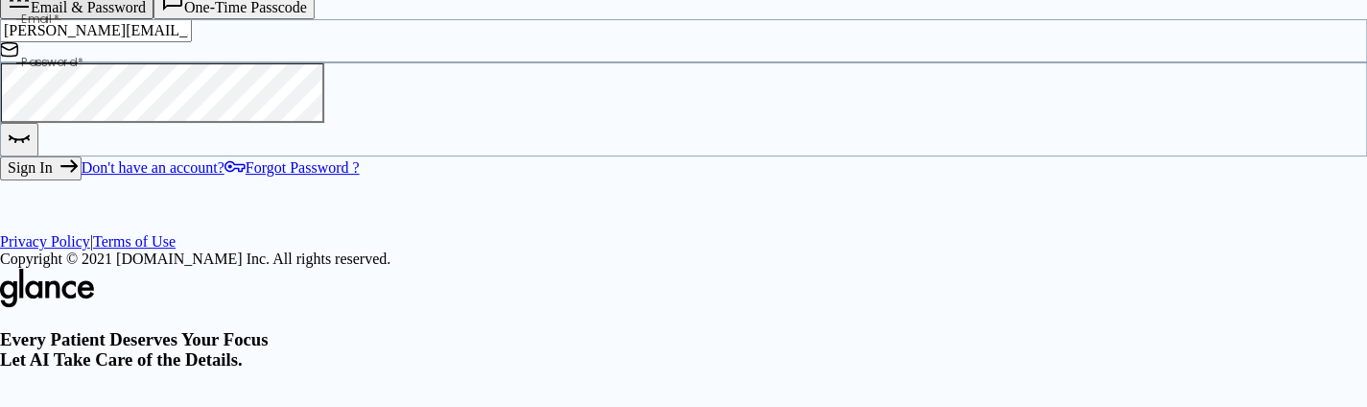
click at [315, 19] on button "One-Time Passcode" at bounding box center [234, 3] width 161 height 33
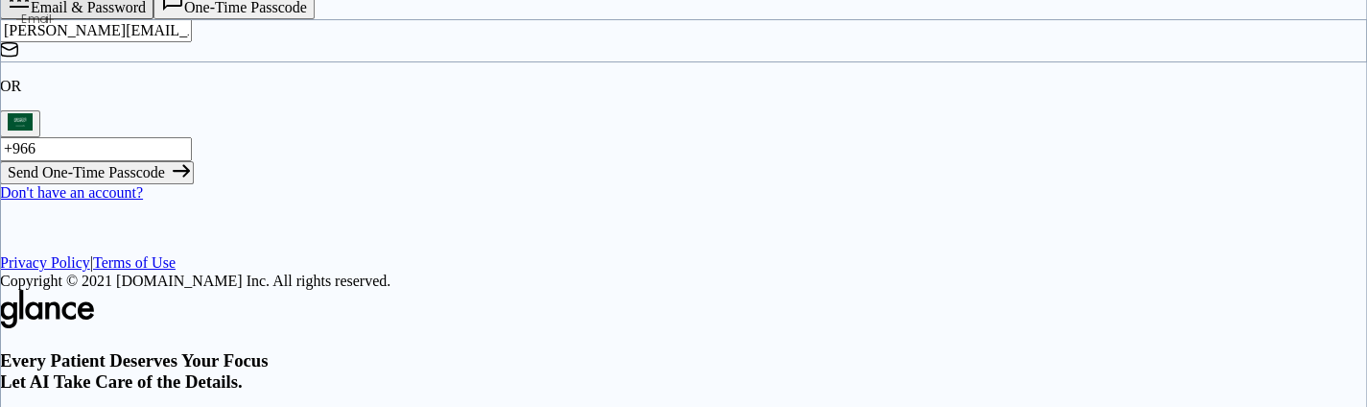
click at [192, 160] on input "+966" at bounding box center [96, 148] width 192 height 23
paste input "+61 468 013 892"
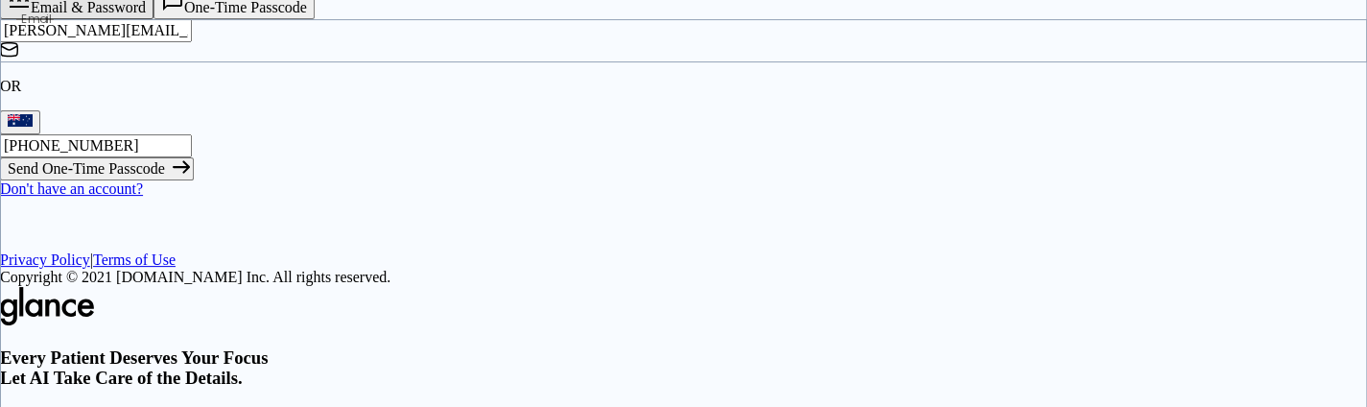
type input "+61 468 013 892"
click at [194, 180] on button "Send One-Time Passcode" at bounding box center [97, 168] width 194 height 23
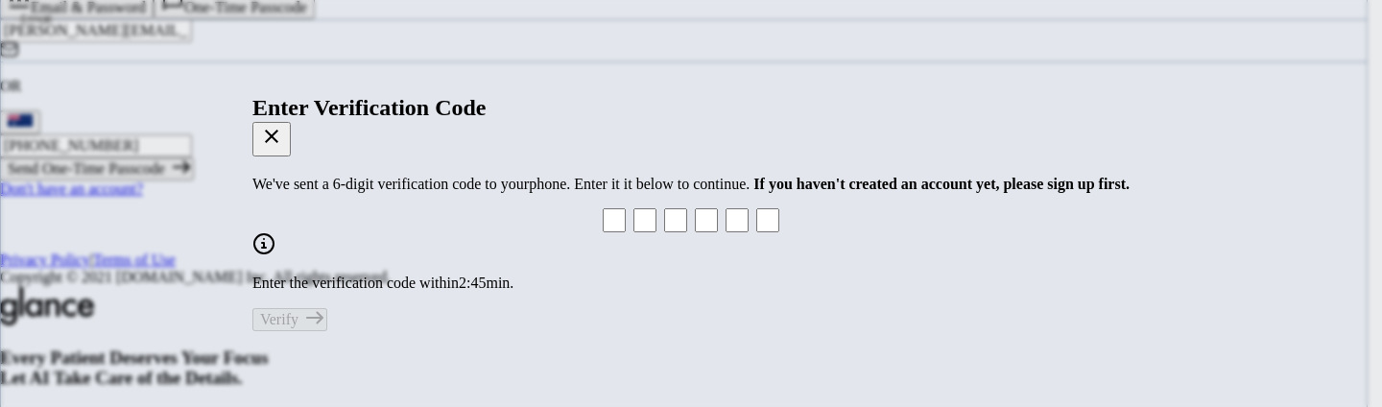
type input "6"
type input "8"
type input "7"
type input "0"
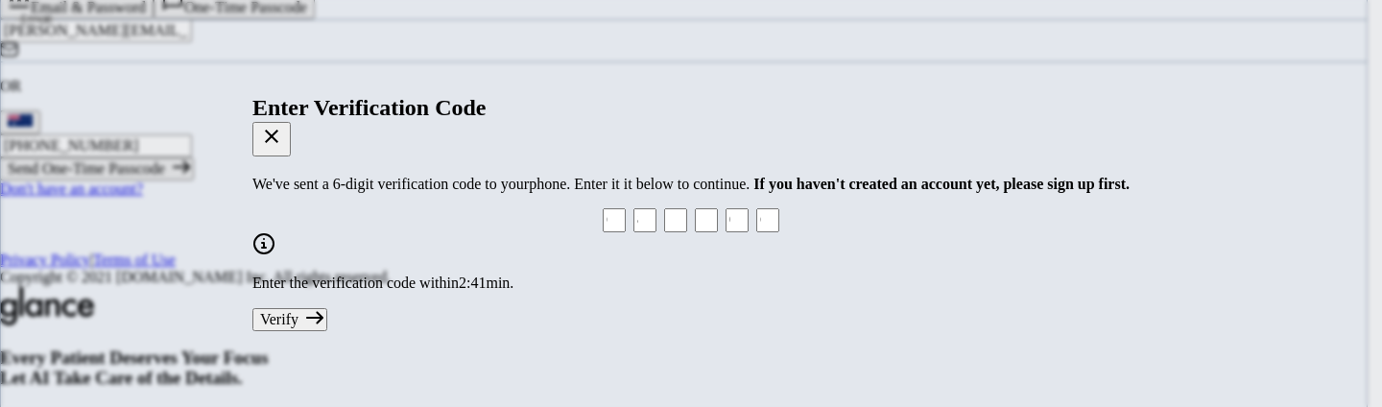
type input "6"
click at [327, 308] on button "Verify" at bounding box center [289, 319] width 75 height 23
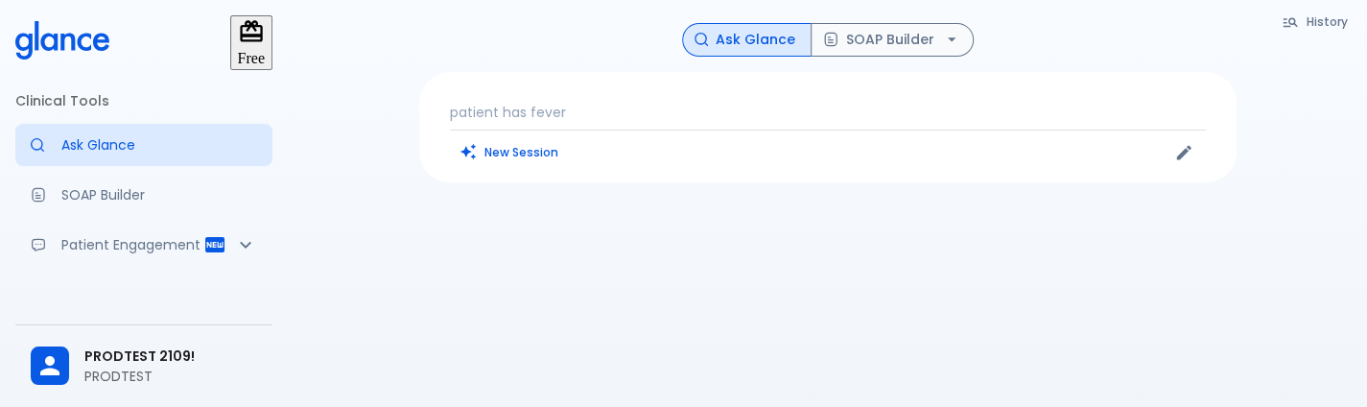
click at [76, 319] on div "Free Clinical Tools Ask Glance SOAP Builder Patient Engagement Note Taking Supp…" at bounding box center [144, 203] width 288 height 407
click at [76, 371] on div at bounding box center [58, 365] width 54 height 38
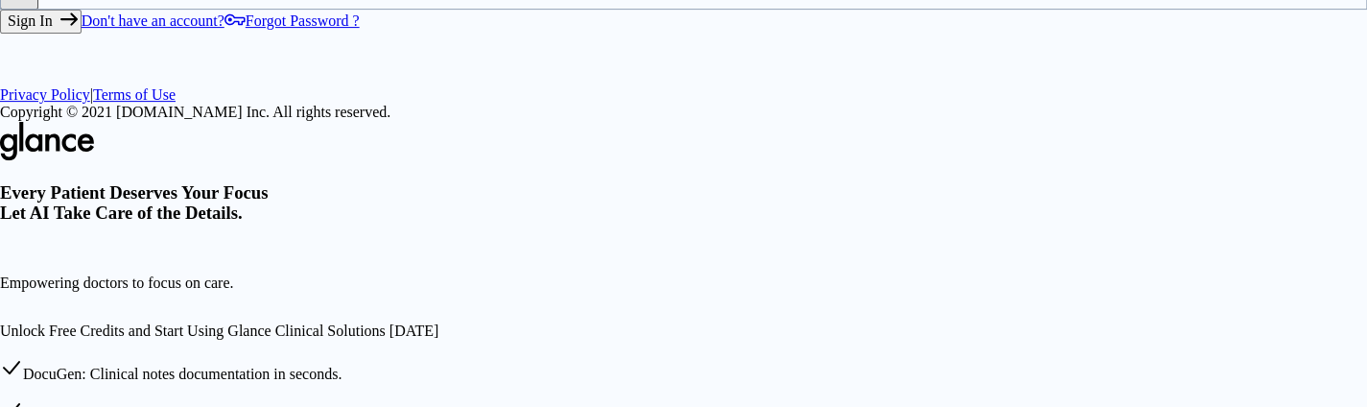
scroll to position [373, 0]
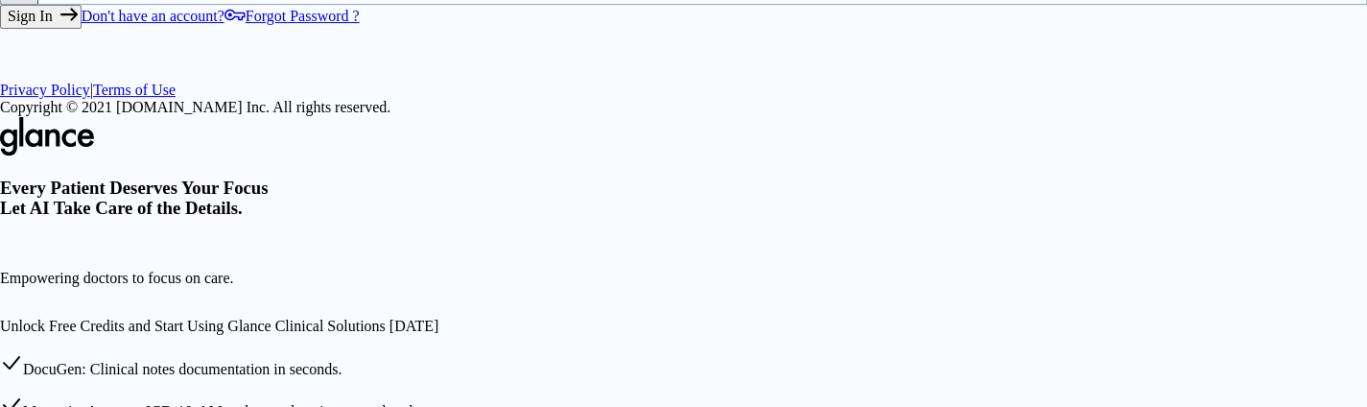
click at [82, 28] on button "Sign In" at bounding box center [41, 16] width 82 height 23
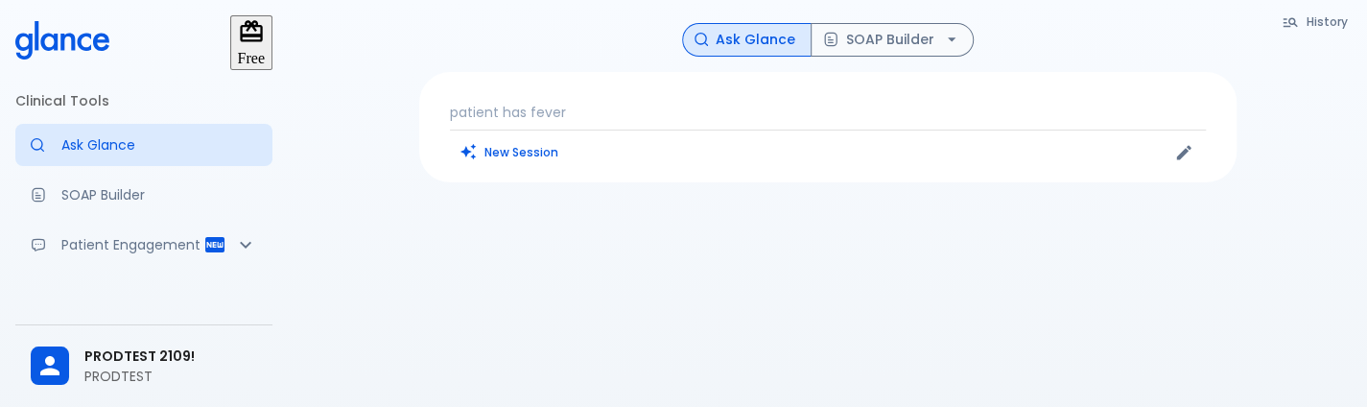
scroll to position [46, 0]
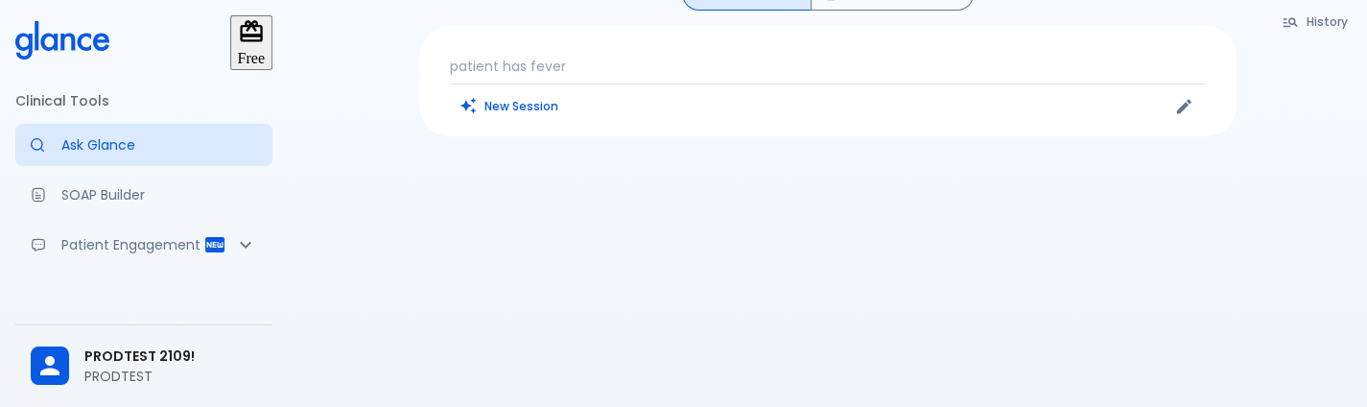
click at [125, 387] on div "PRODTEST 2109! PRODTEST" at bounding box center [143, 366] width 257 height 66
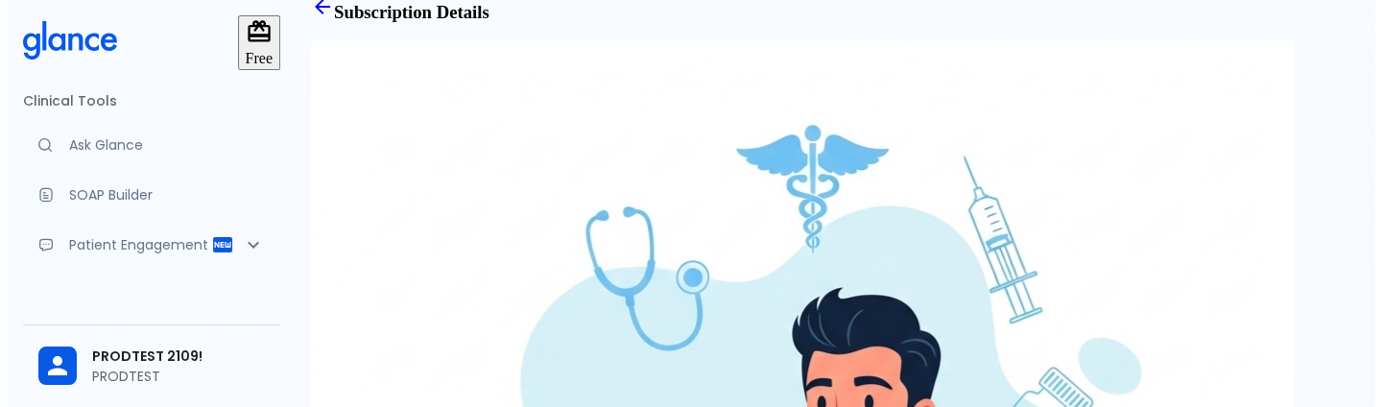
scroll to position [470, 0]
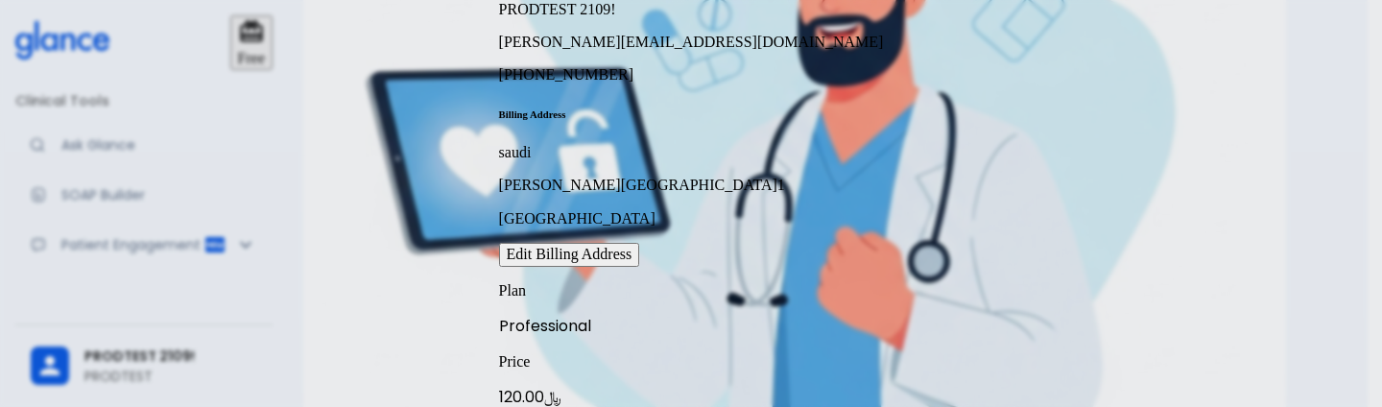
scroll to position [275, 0]
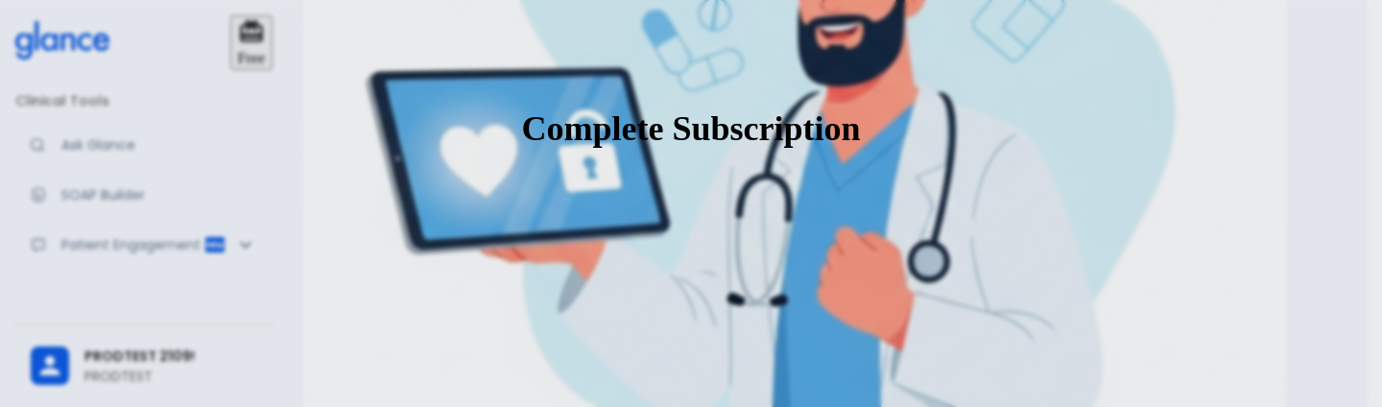
scroll to position [262, 0]
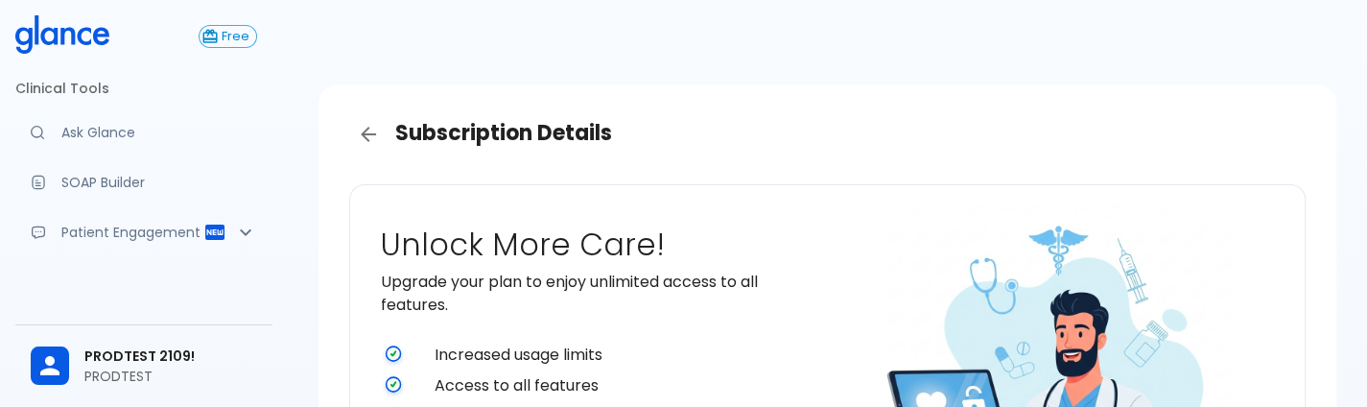
click at [547, 285] on p "Upgrade your plan to enjoy unlimited access to all features." at bounding box center [600, 294] width 439 height 46
